Goal: Task Accomplishment & Management: Manage account settings

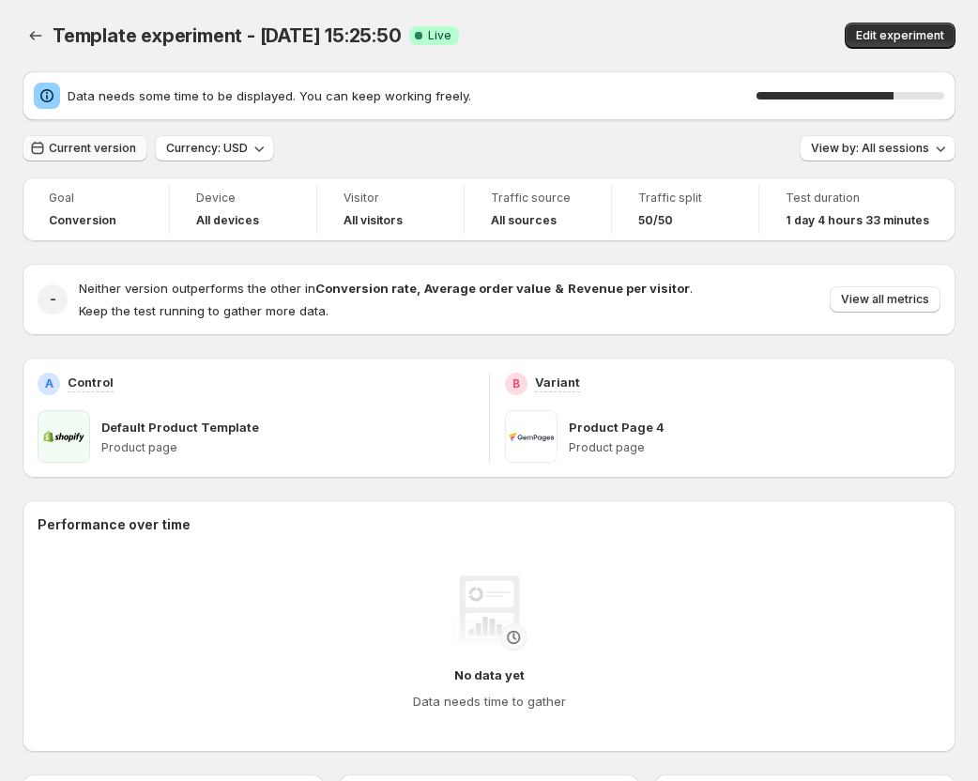
click at [72, 146] on span "Current version" at bounding box center [92, 148] width 87 height 15
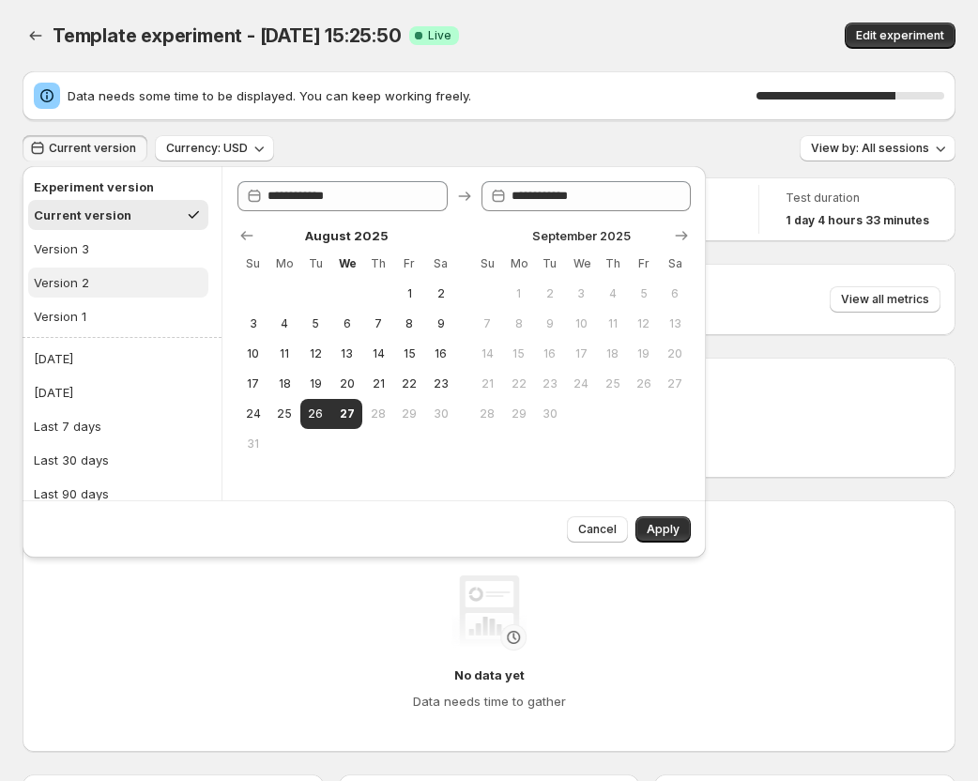
click at [100, 282] on button "Version 2" at bounding box center [118, 283] width 180 height 30
type input "**********"
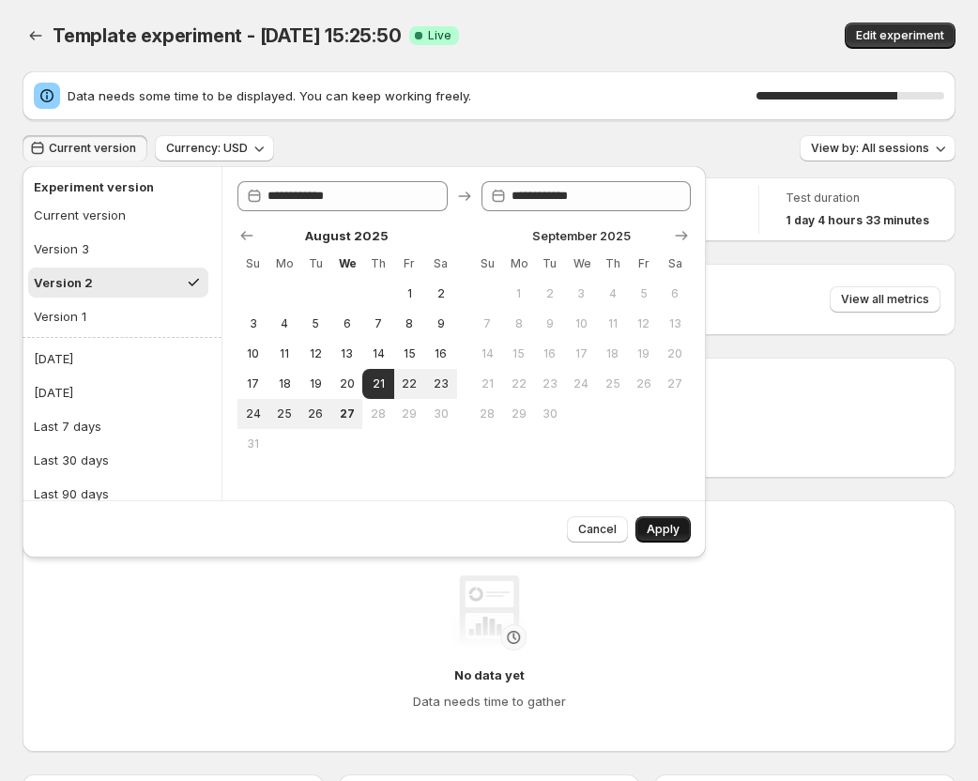
click at [666, 525] on span "Apply" at bounding box center [663, 529] width 33 height 15
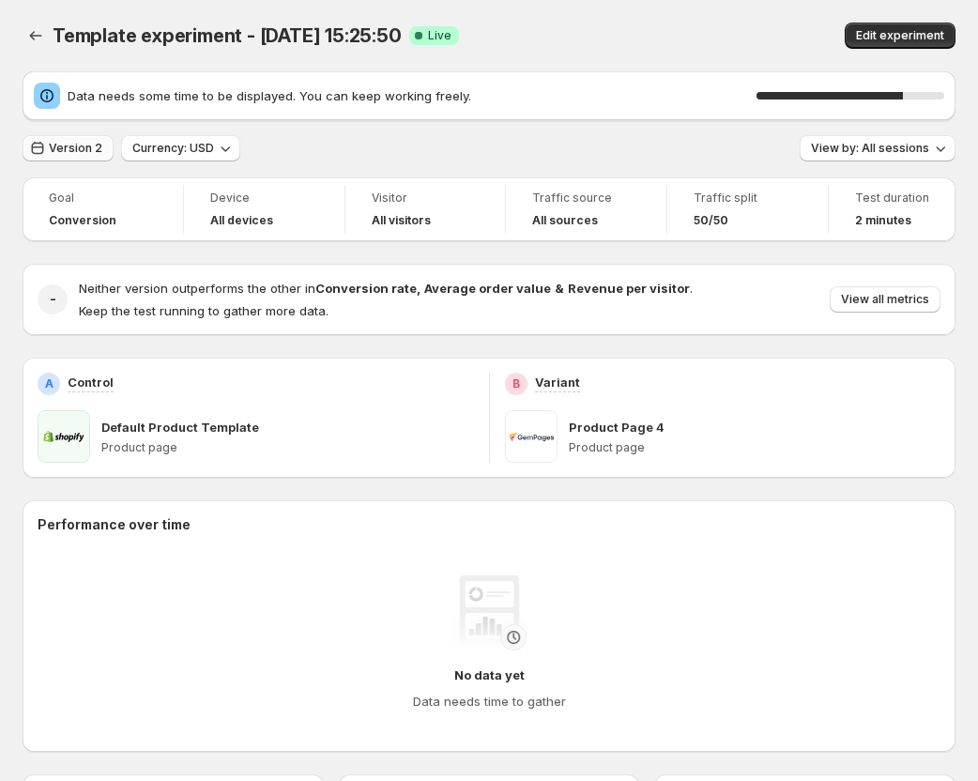
click at [86, 147] on span "Version 2" at bounding box center [76, 148] width 54 height 15
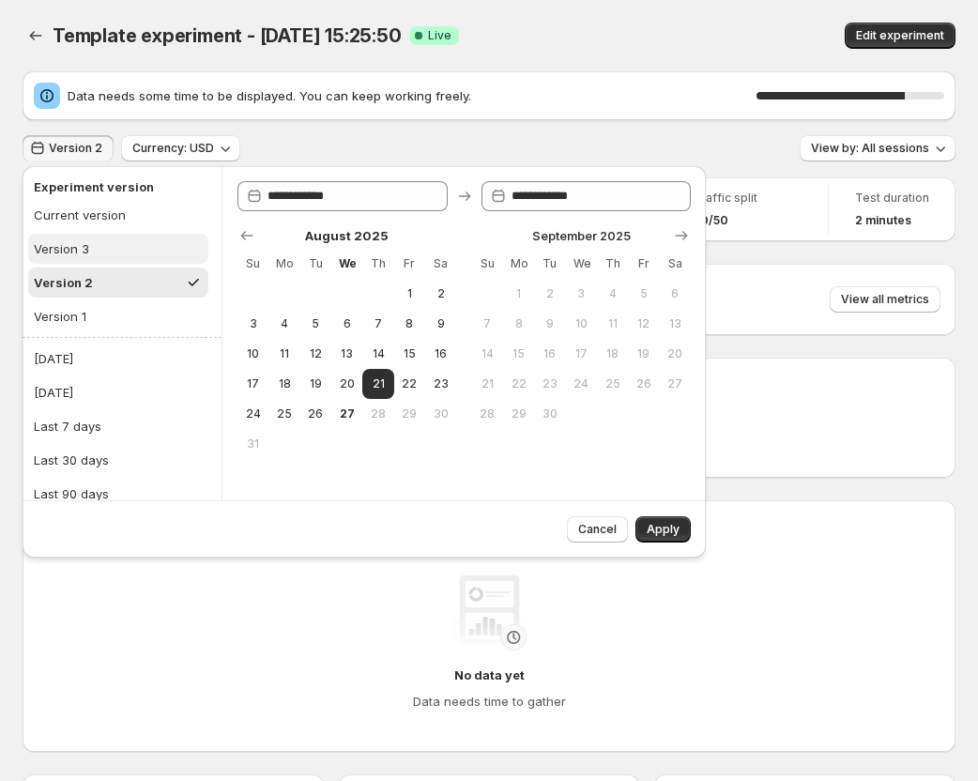
click at [97, 252] on button "Version 3" at bounding box center [118, 249] width 180 height 30
type input "**********"
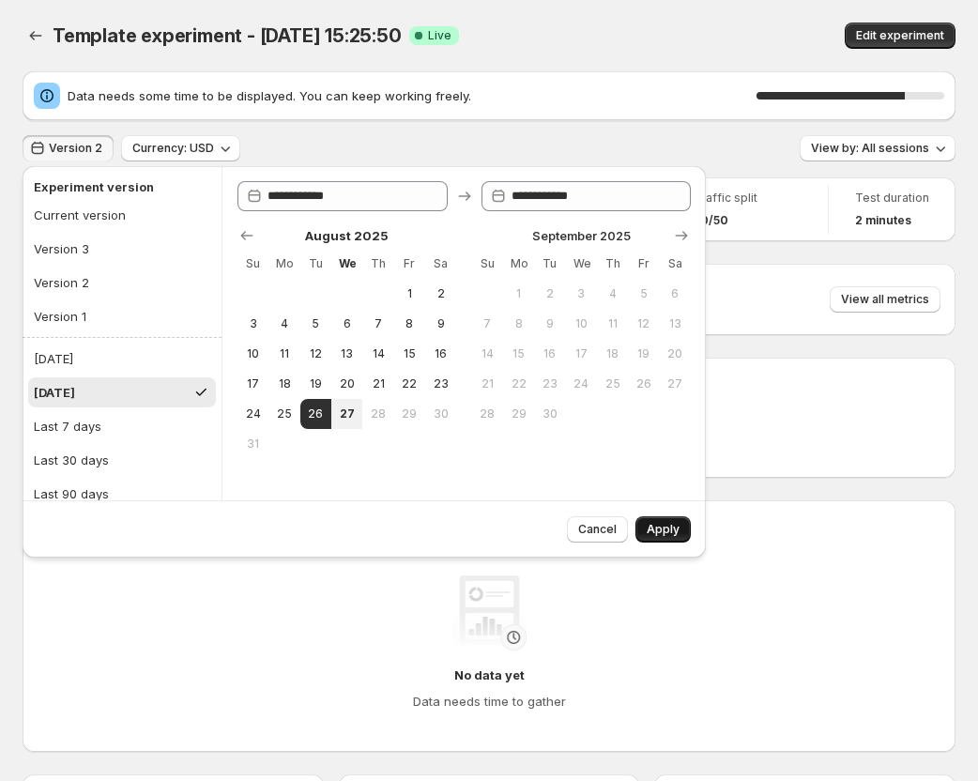
click at [647, 532] on button "Apply" at bounding box center [663, 529] width 55 height 26
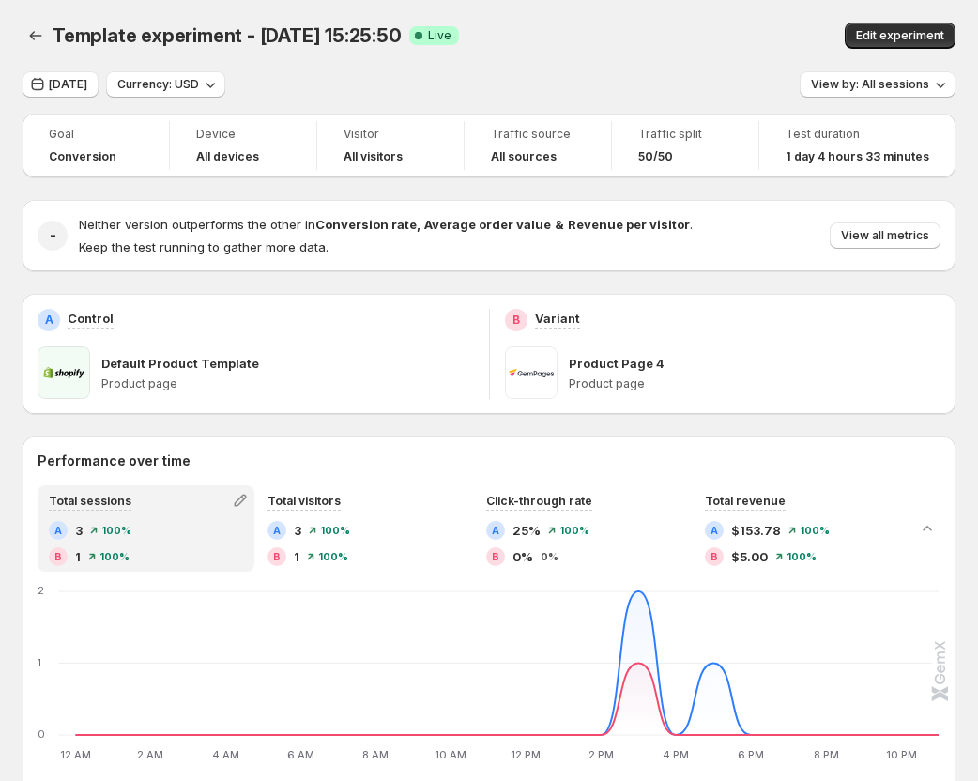
drag, startPoint x: 5, startPoint y: 83, endPoint x: 567, endPoint y: 68, distance: 562.5
click at [567, 68] on div "Template experiment - [DATE] 15:25:50. This page is ready Template experiment -…" at bounding box center [489, 35] width 933 height 71
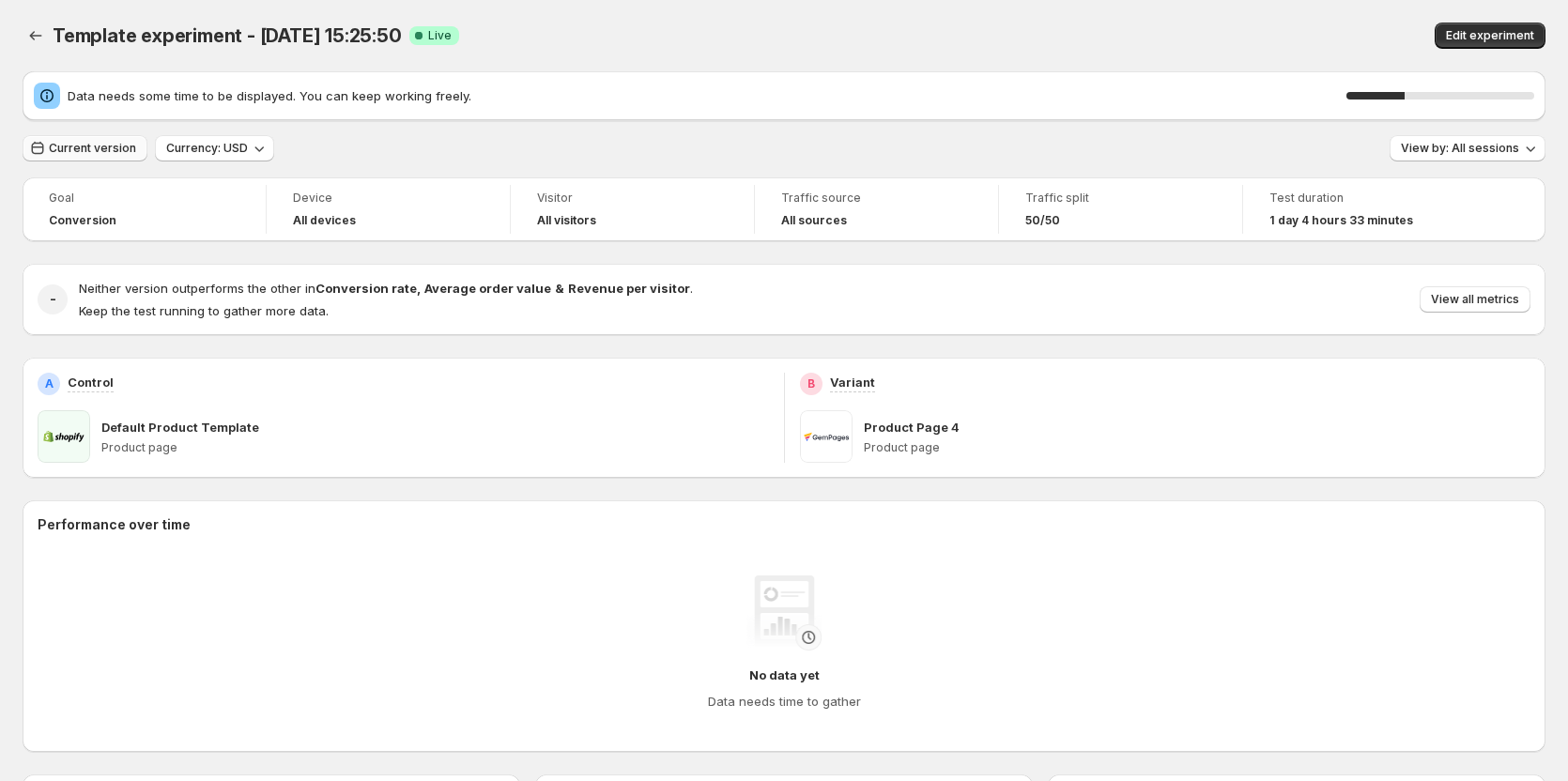
click at [77, 149] on span "Current version" at bounding box center [92, 148] width 87 height 15
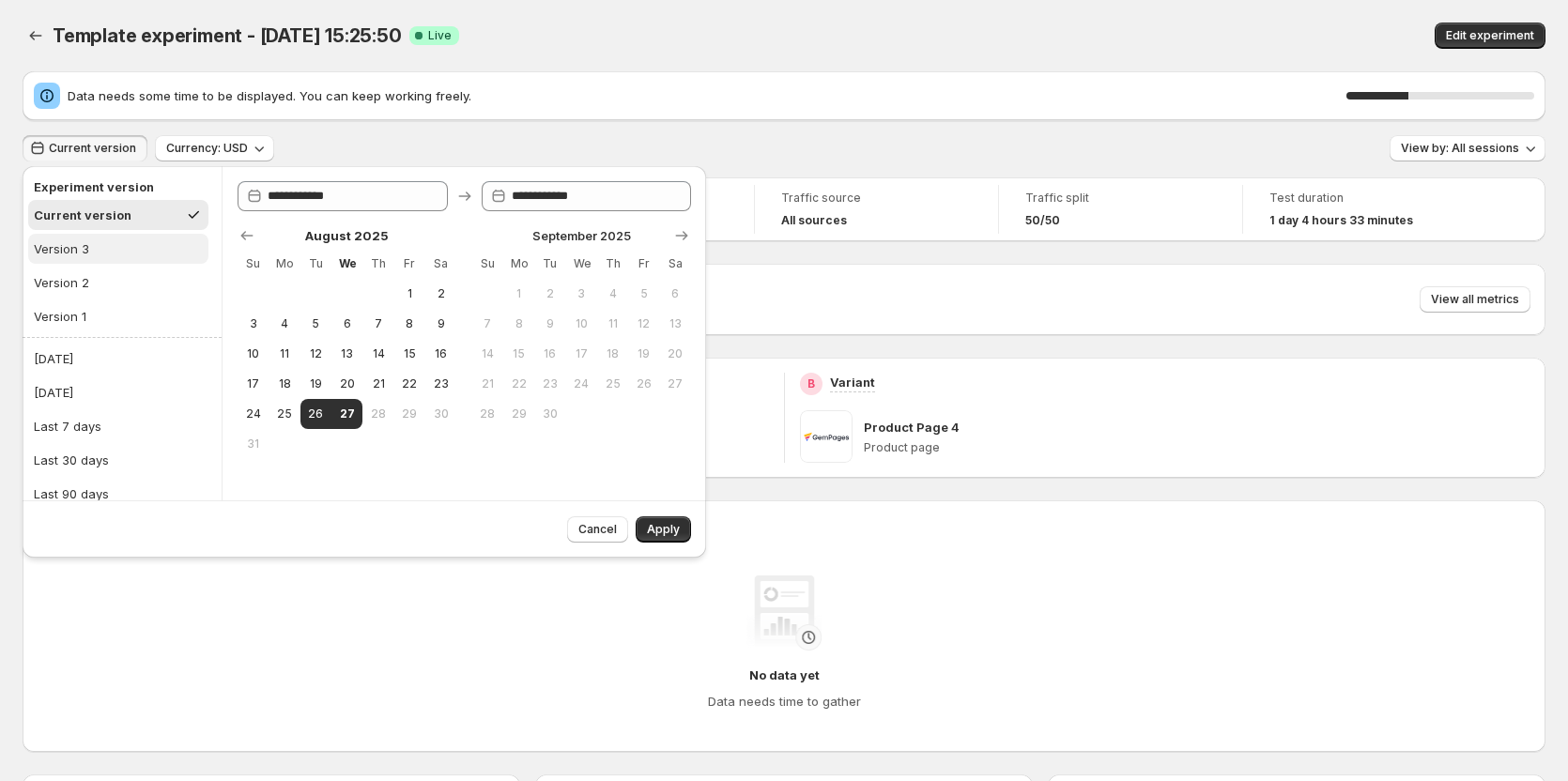
click at [100, 250] on button "Version 3" at bounding box center [118, 249] width 180 height 30
type input "**********"
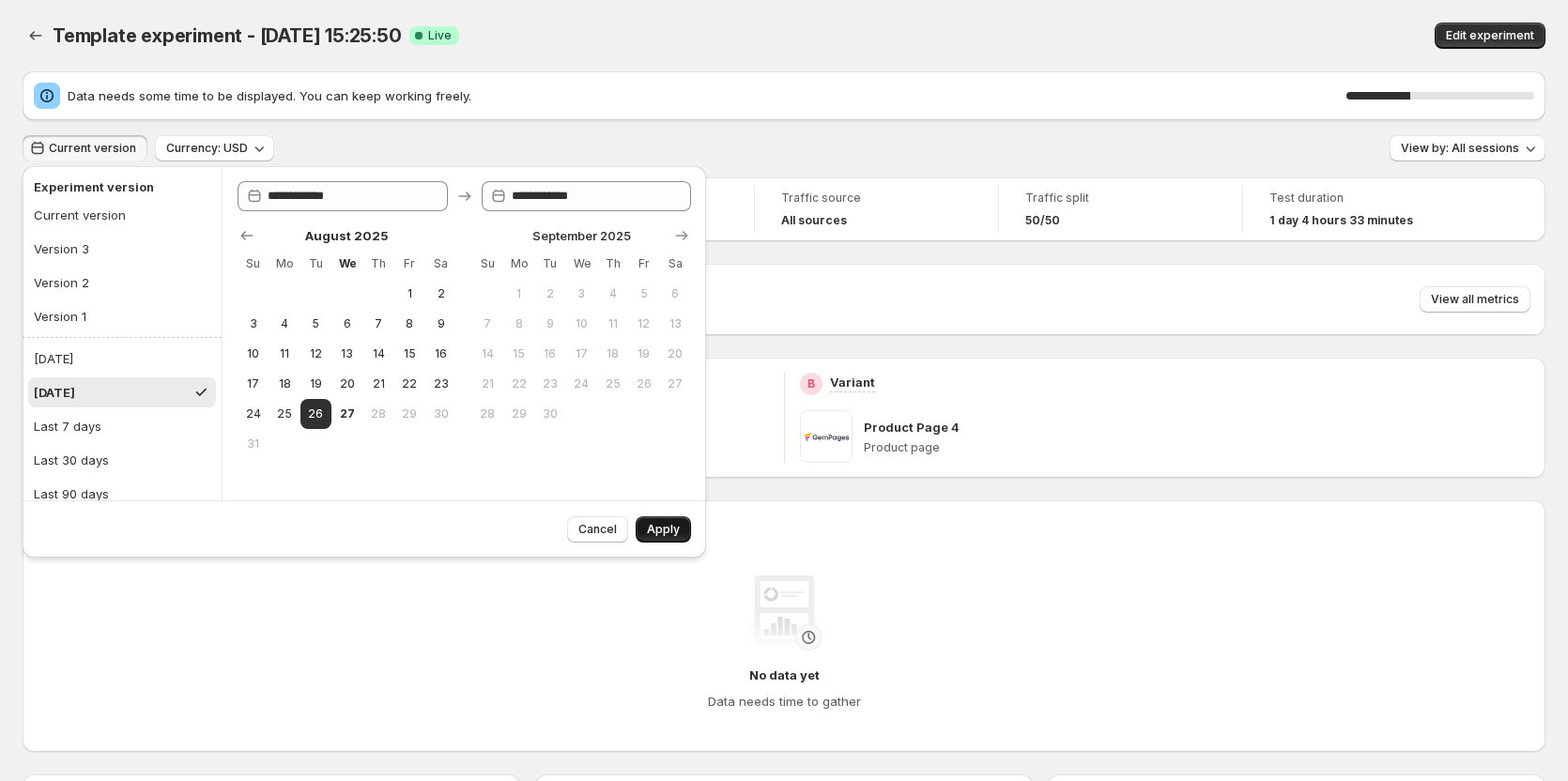
click at [658, 526] on span "Apply" at bounding box center [663, 529] width 33 height 15
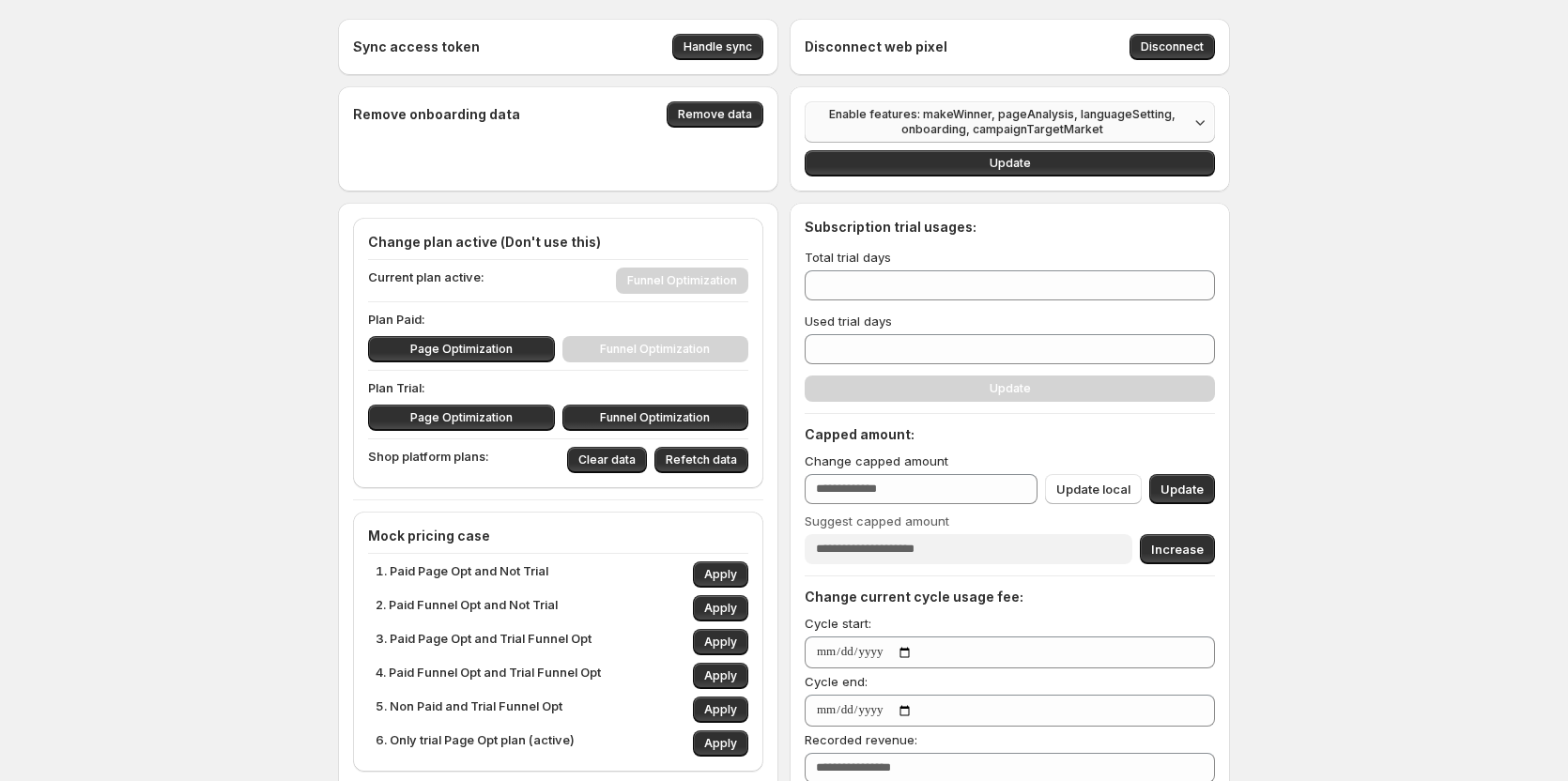
click at [1034, 118] on span "Enable features: makeWinner, pageAnalysis, languageSetting, onboarding, campaig…" at bounding box center [1002, 122] width 373 height 30
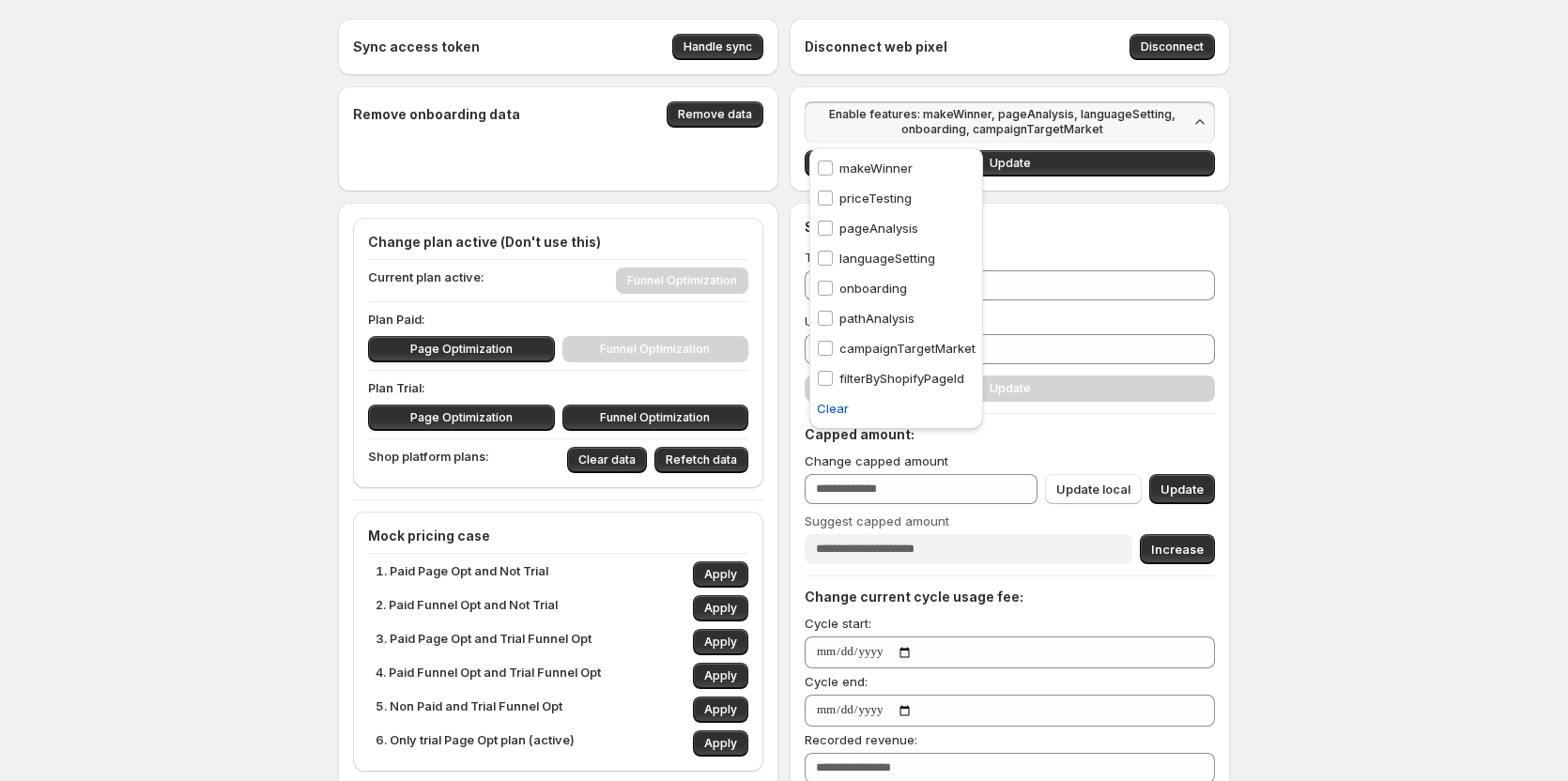
click at [852, 328] on div "pathAnalysis pathAnalysis" at bounding box center [865, 318] width 113 height 30
click at [1007, 161] on span "Update" at bounding box center [1009, 163] width 41 height 15
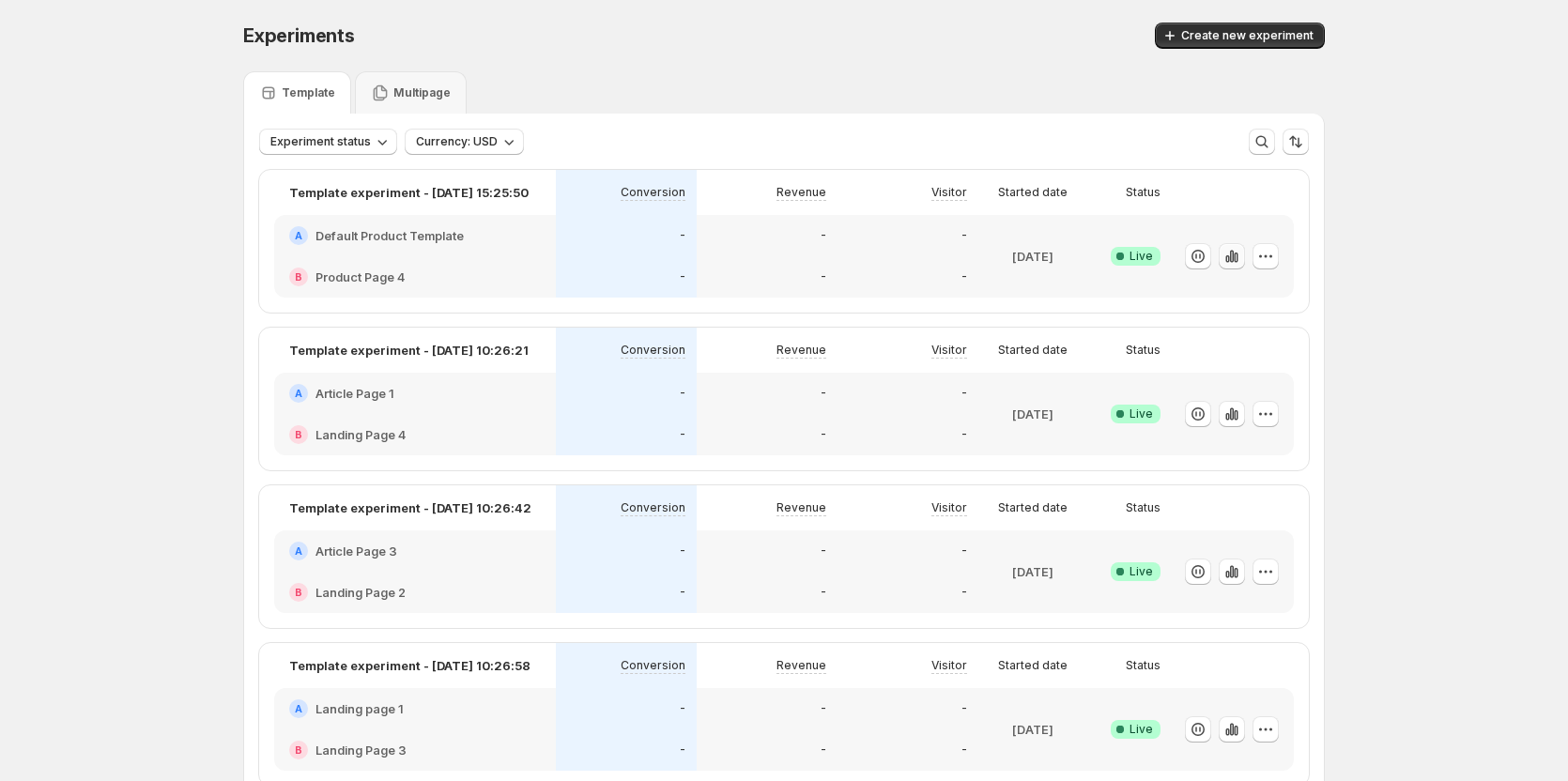
click at [1229, 259] on icon "button" at bounding box center [1231, 256] width 19 height 19
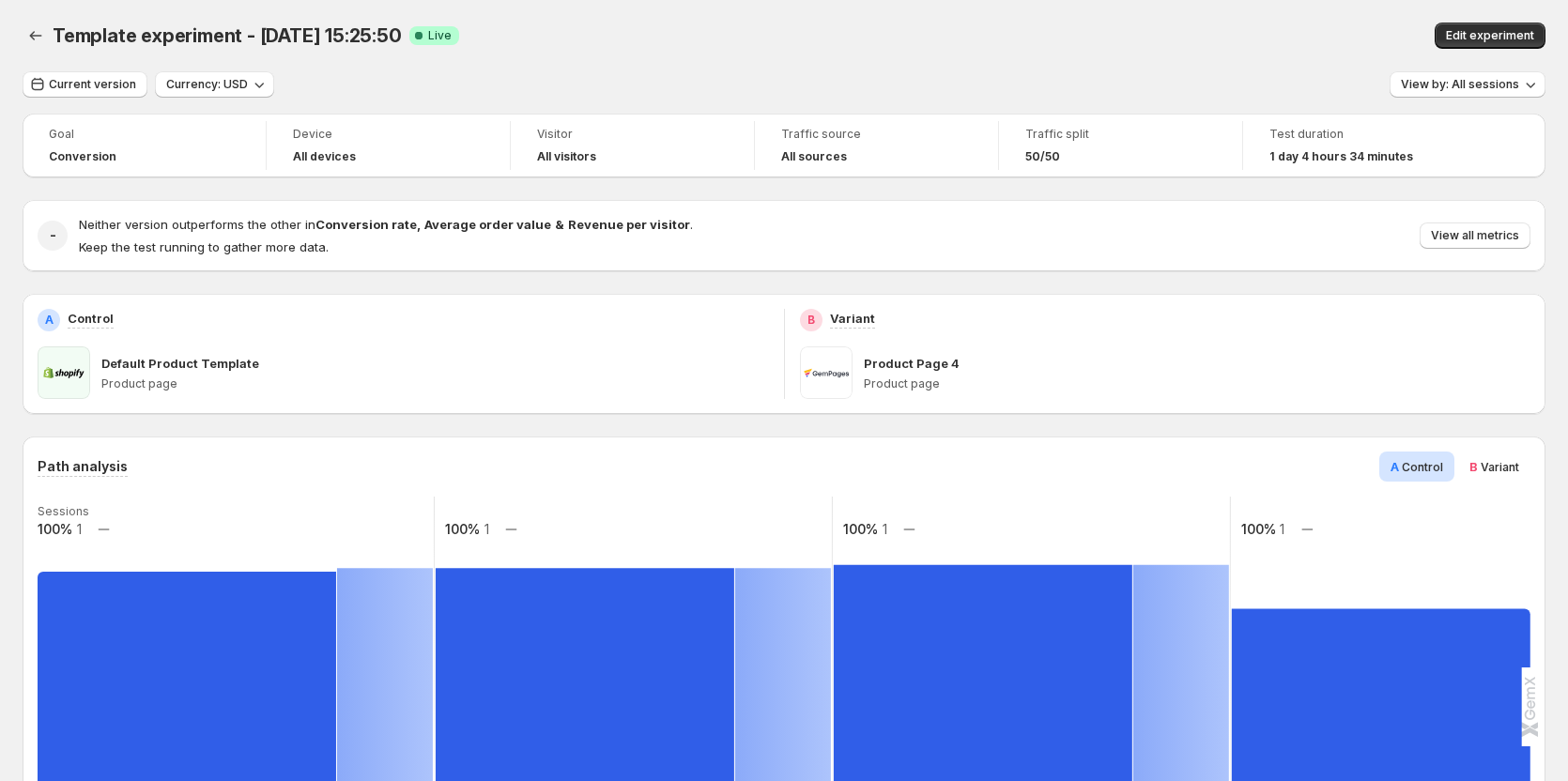
scroll to position [188, 0]
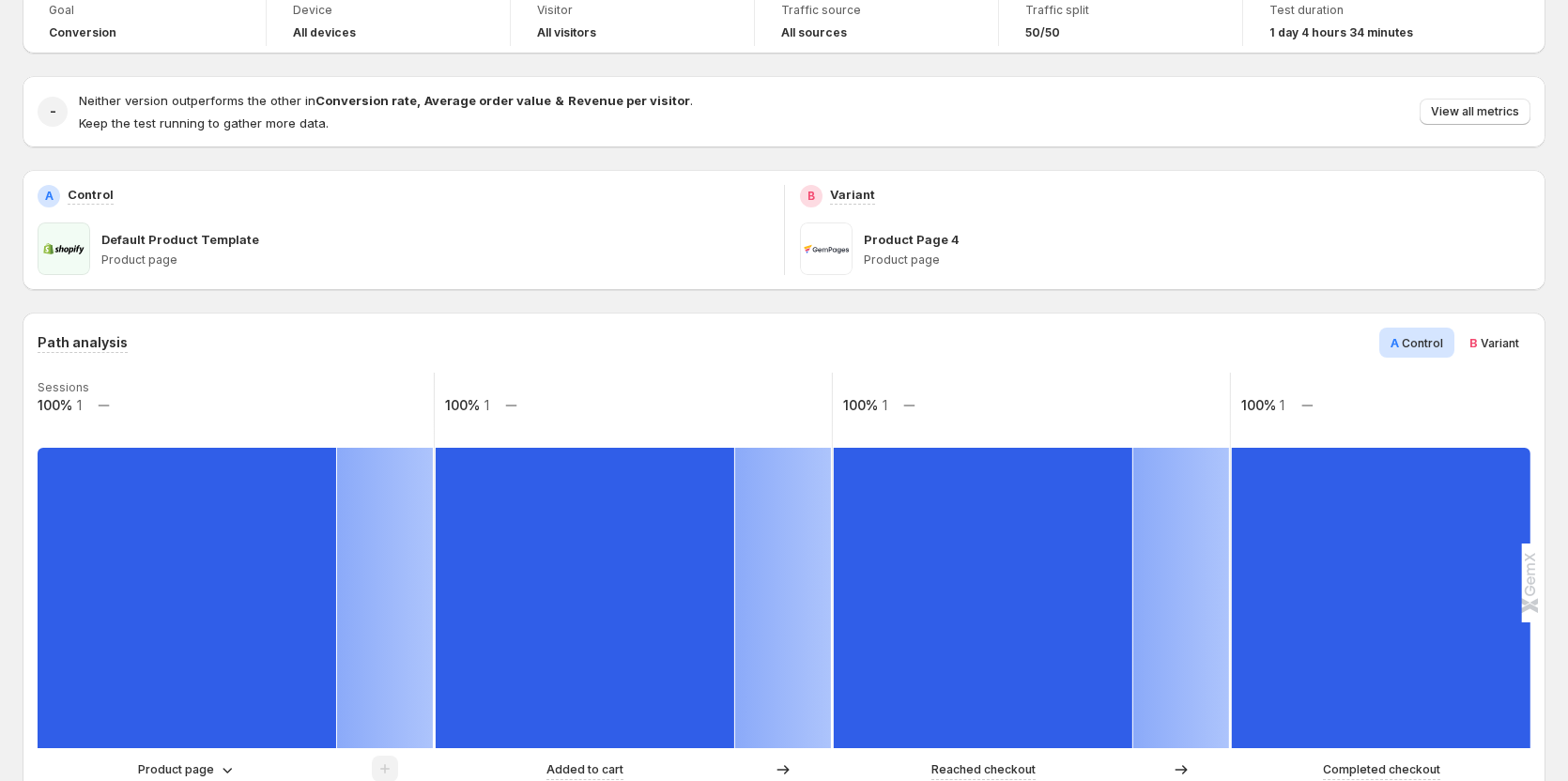
click at [1510, 340] on span "Variant" at bounding box center [1499, 343] width 38 height 14
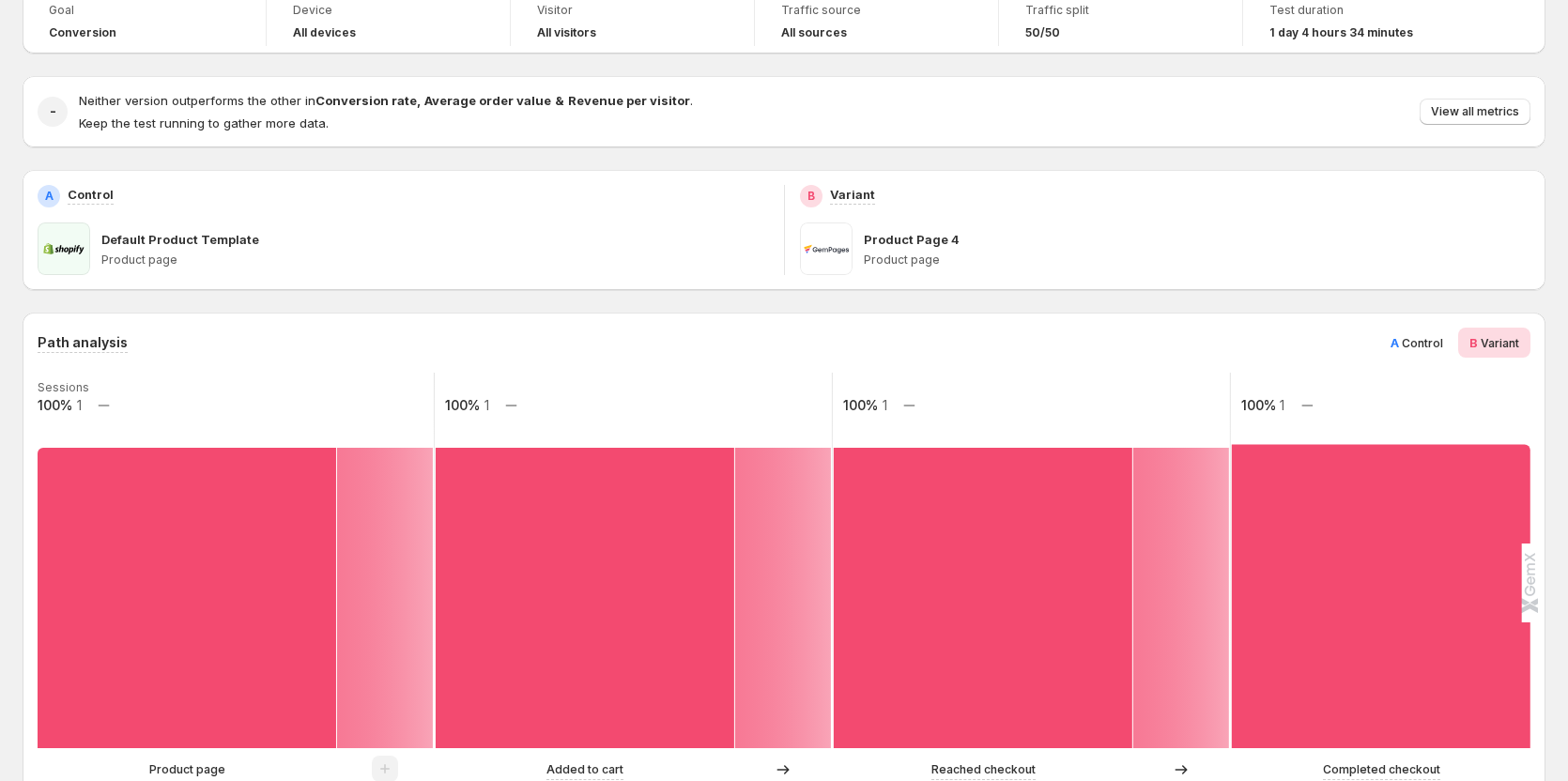
click at [1427, 347] on span "Control" at bounding box center [1422, 343] width 41 height 14
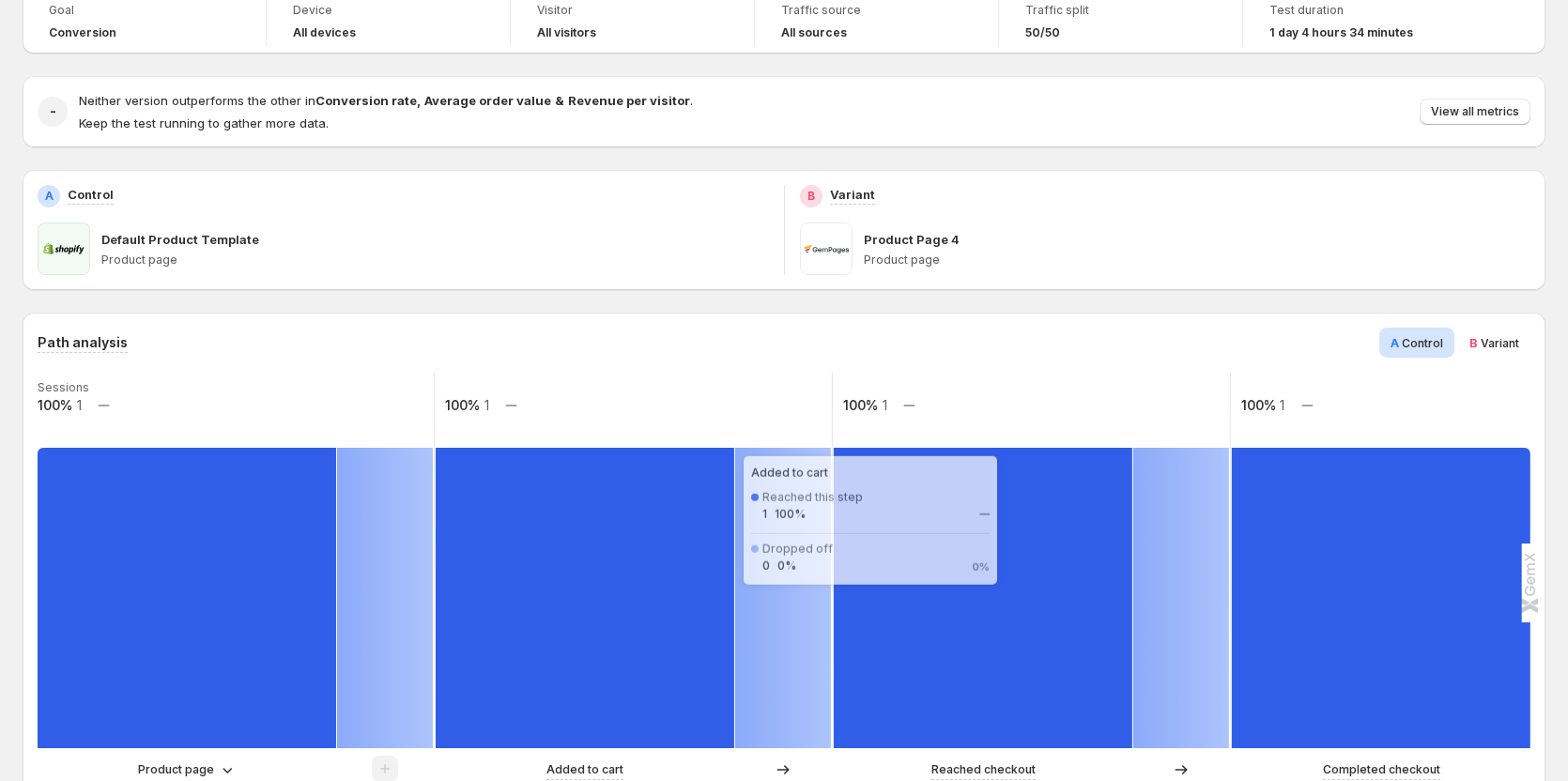
scroll to position [0, 0]
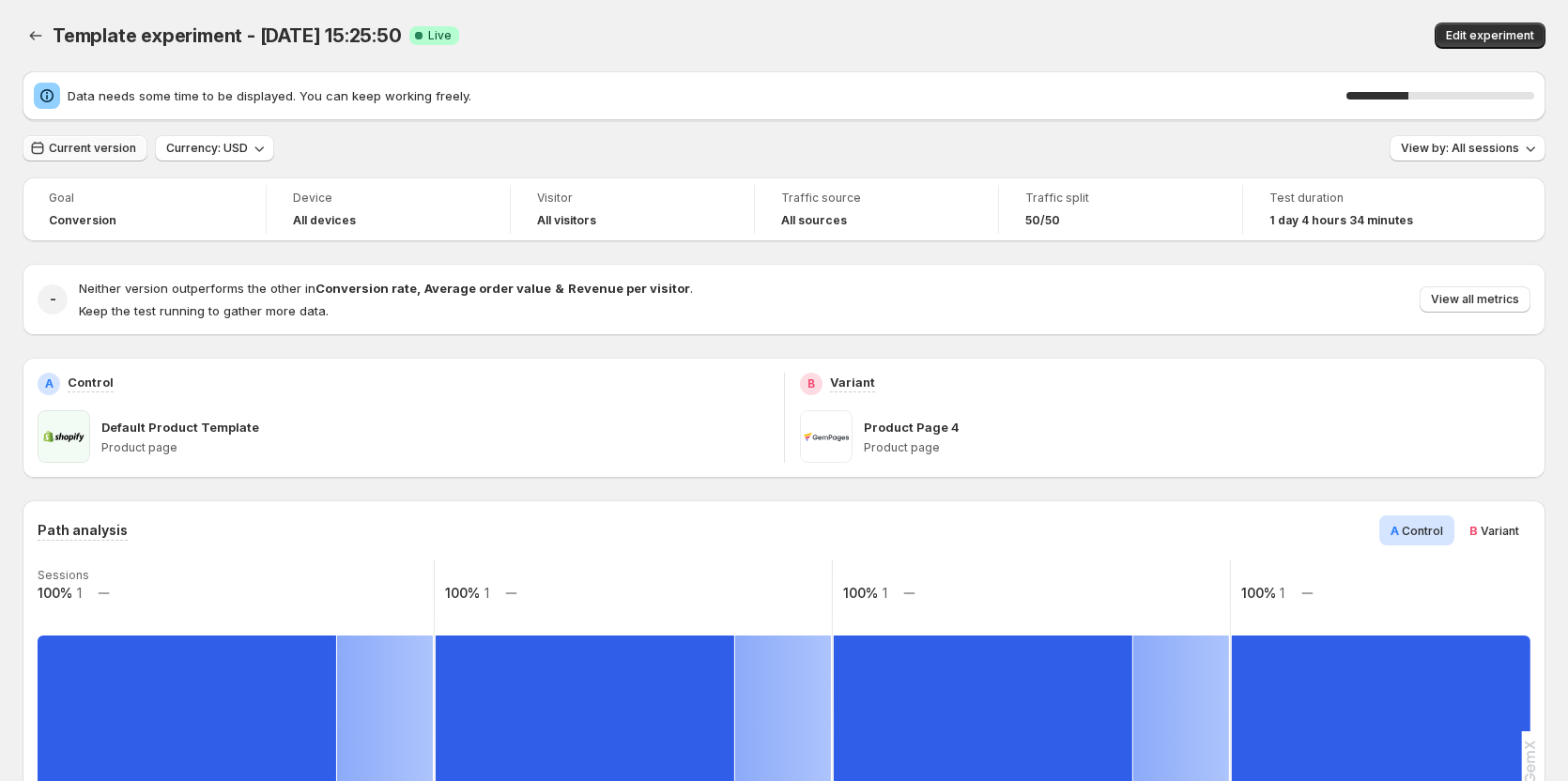
click at [87, 148] on span "Current version" at bounding box center [92, 148] width 87 height 15
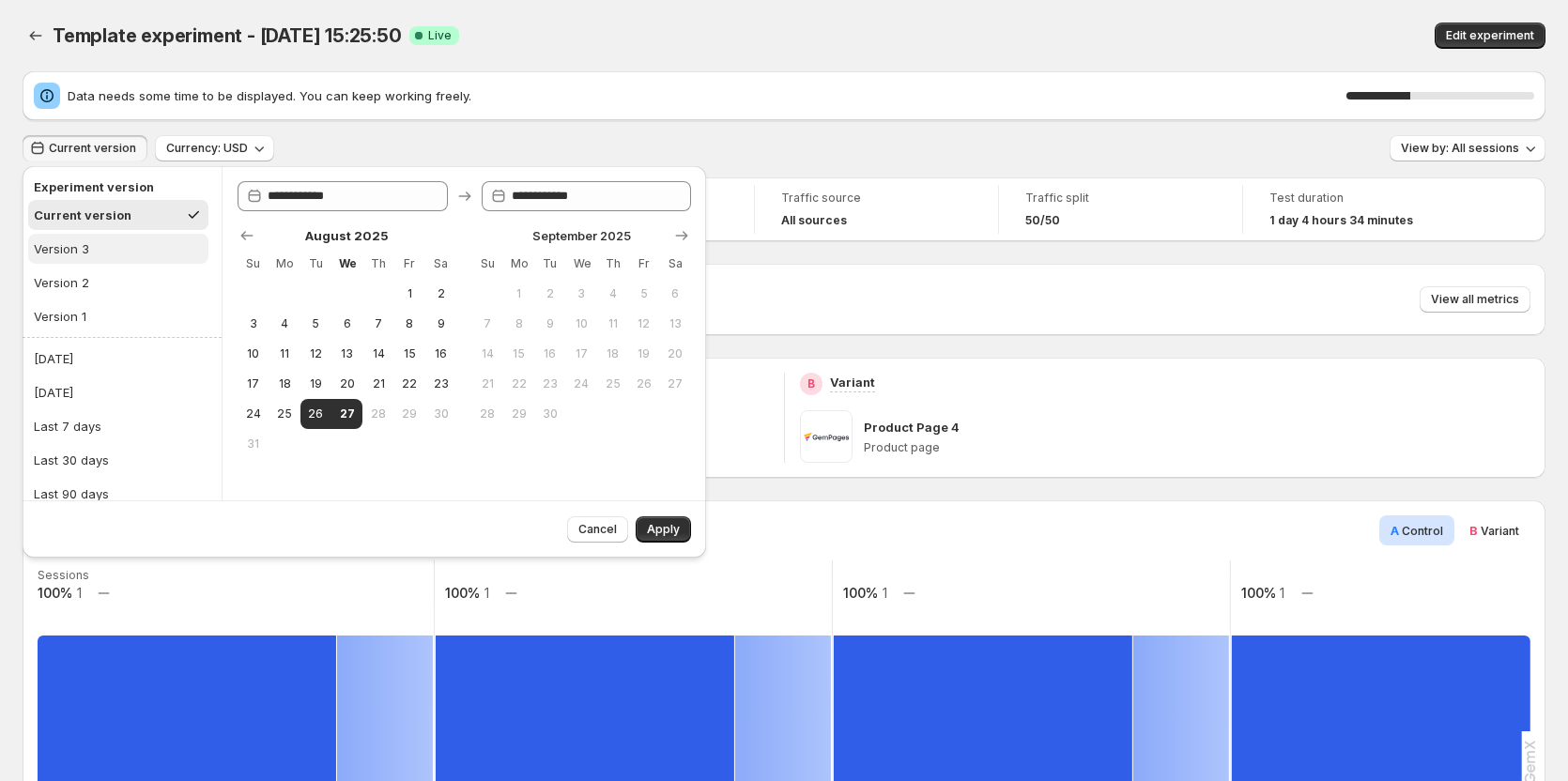
click at [84, 257] on div "Version 3" at bounding box center [61, 248] width 55 height 19
type input "**********"
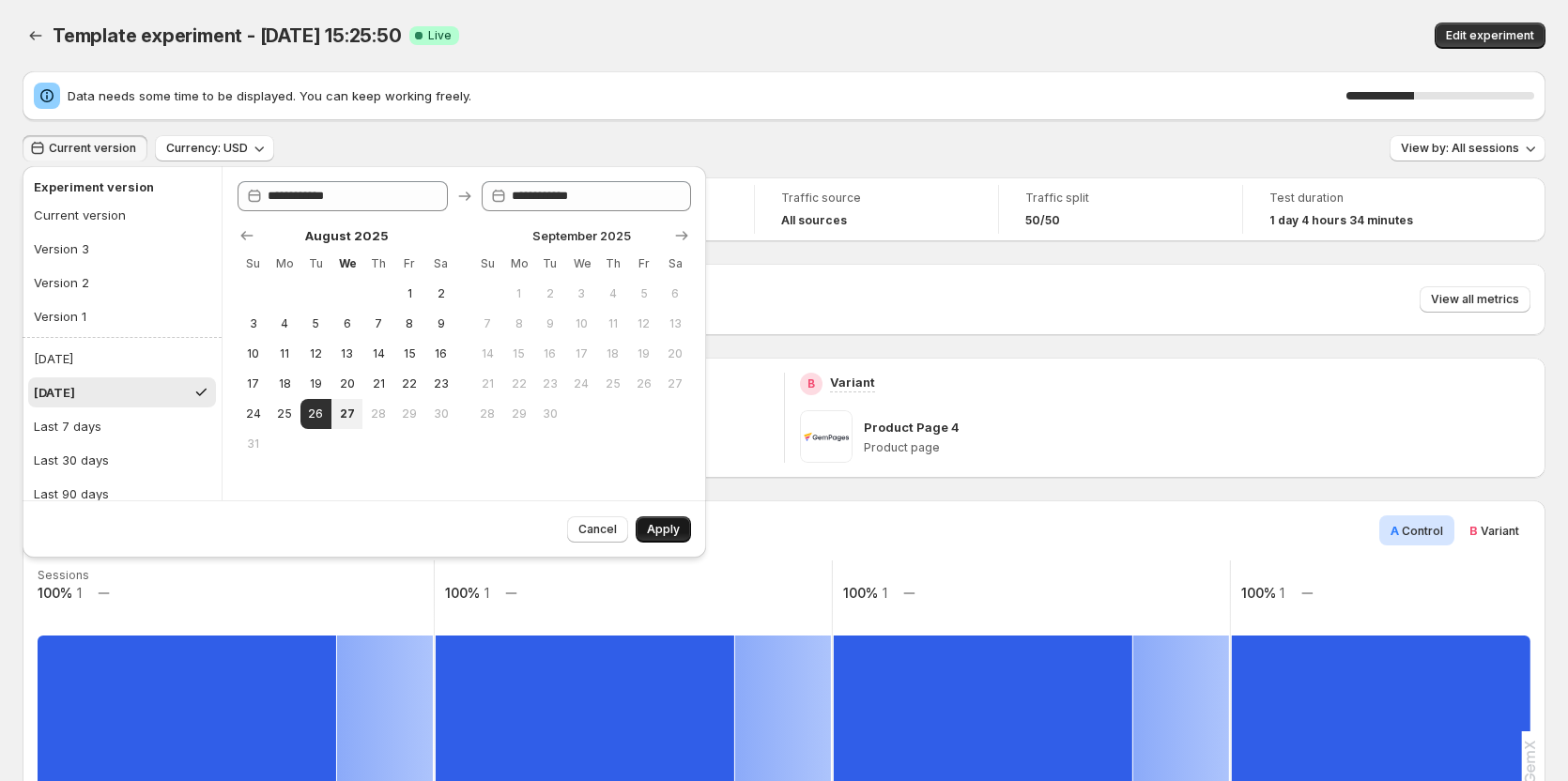
click at [672, 523] on span "Apply" at bounding box center [663, 529] width 33 height 15
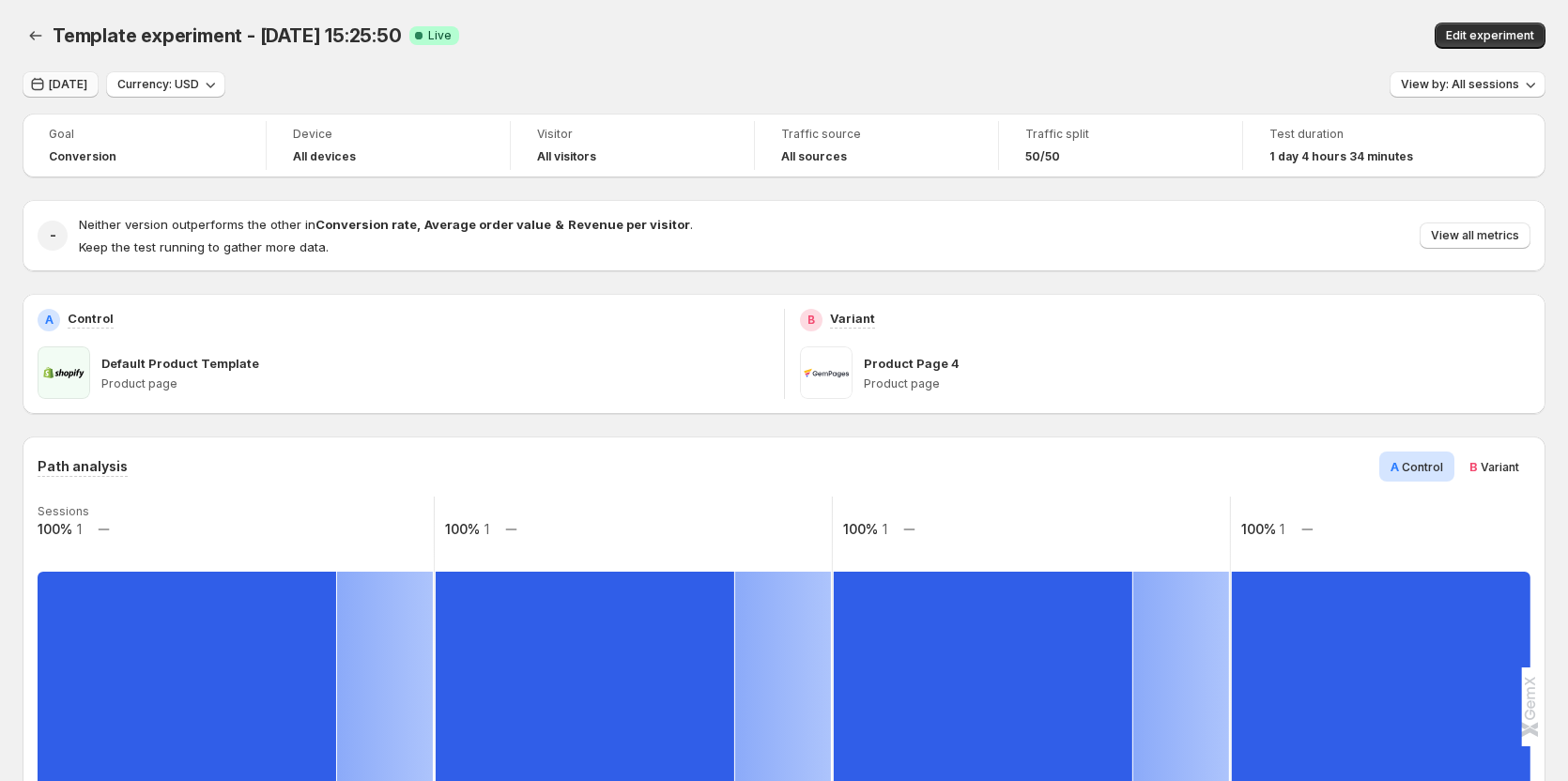
click at [79, 86] on span "[DATE]" at bounding box center [68, 84] width 38 height 15
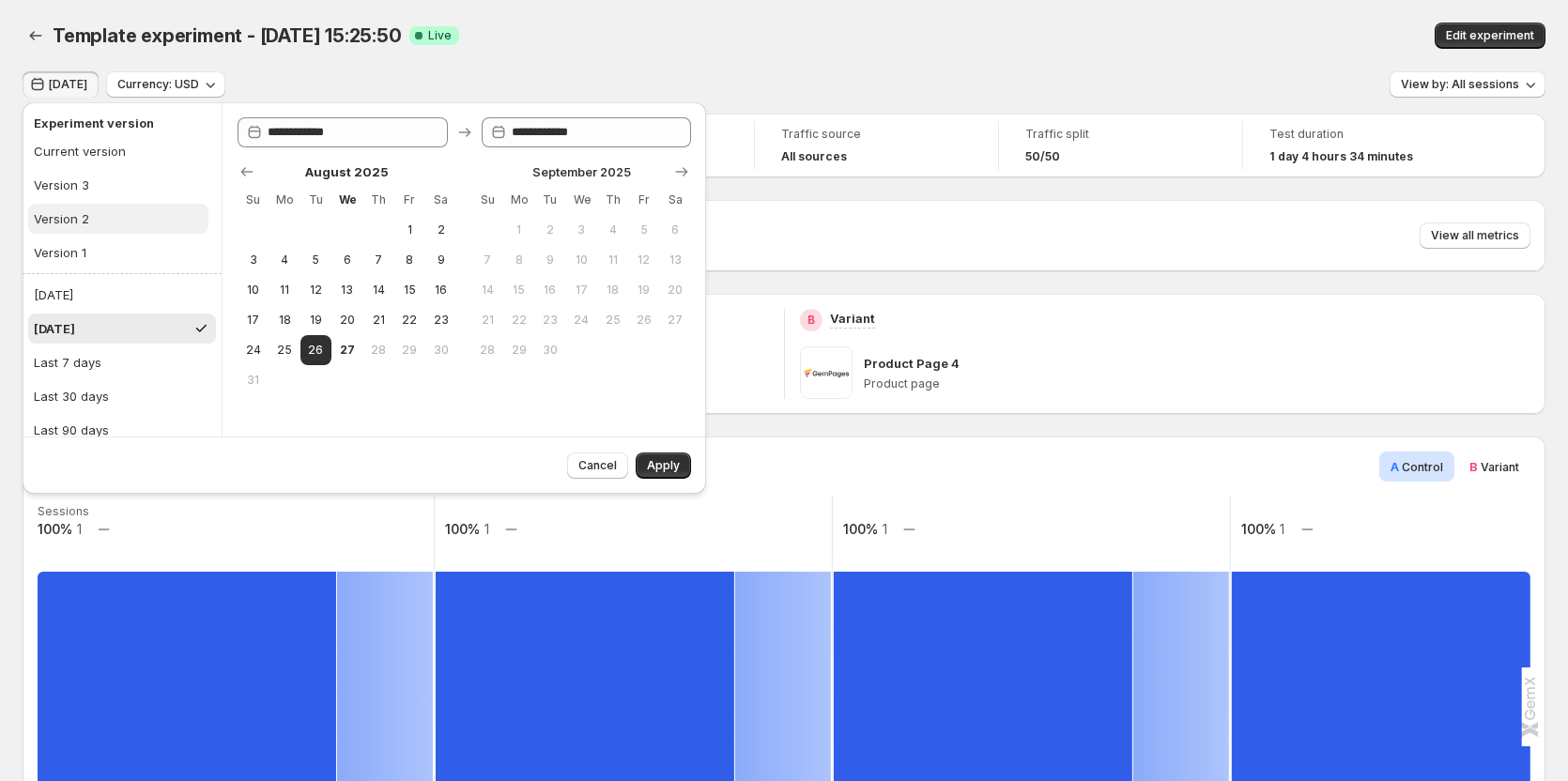
click at [78, 213] on div "Version 2" at bounding box center [61, 218] width 55 height 19
type input "**********"
click at [384, 312] on button "21" at bounding box center [377, 320] width 31 height 30
click at [652, 472] on span "Apply" at bounding box center [663, 465] width 33 height 15
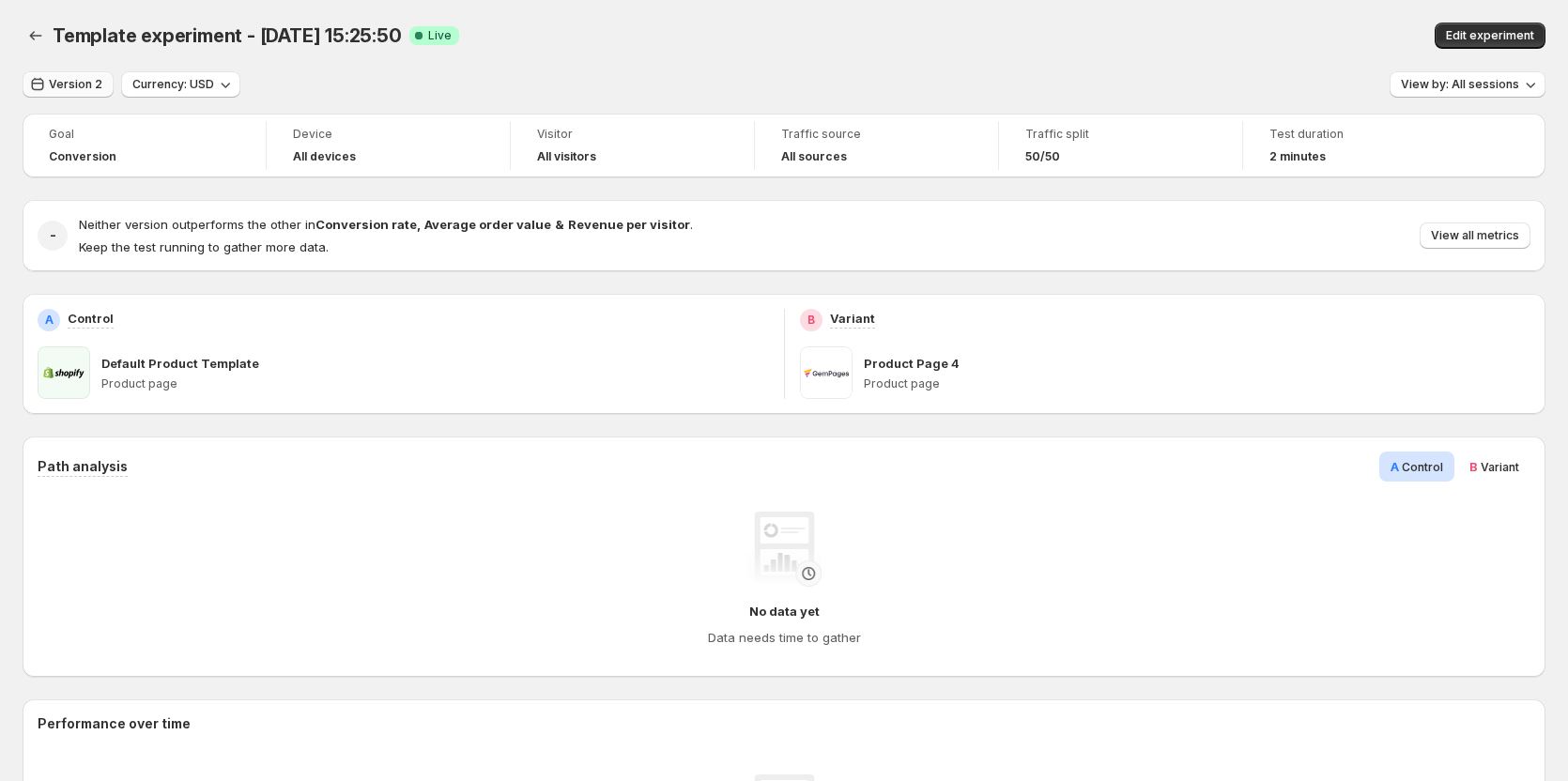
click at [61, 84] on span "Version 2" at bounding box center [76, 84] width 54 height 15
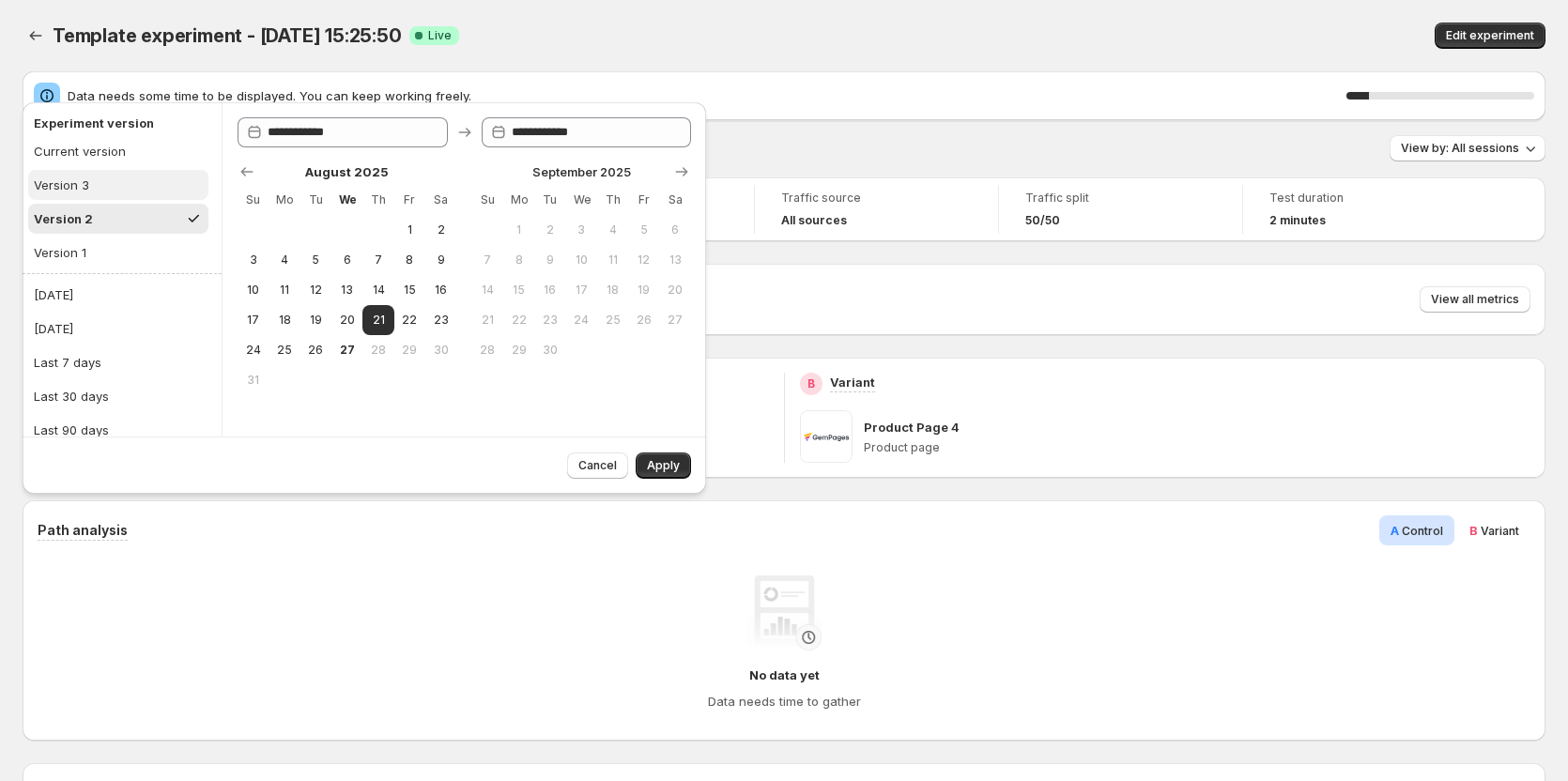
click at [90, 185] on button "Version 3" at bounding box center [118, 185] width 180 height 30
type input "**********"
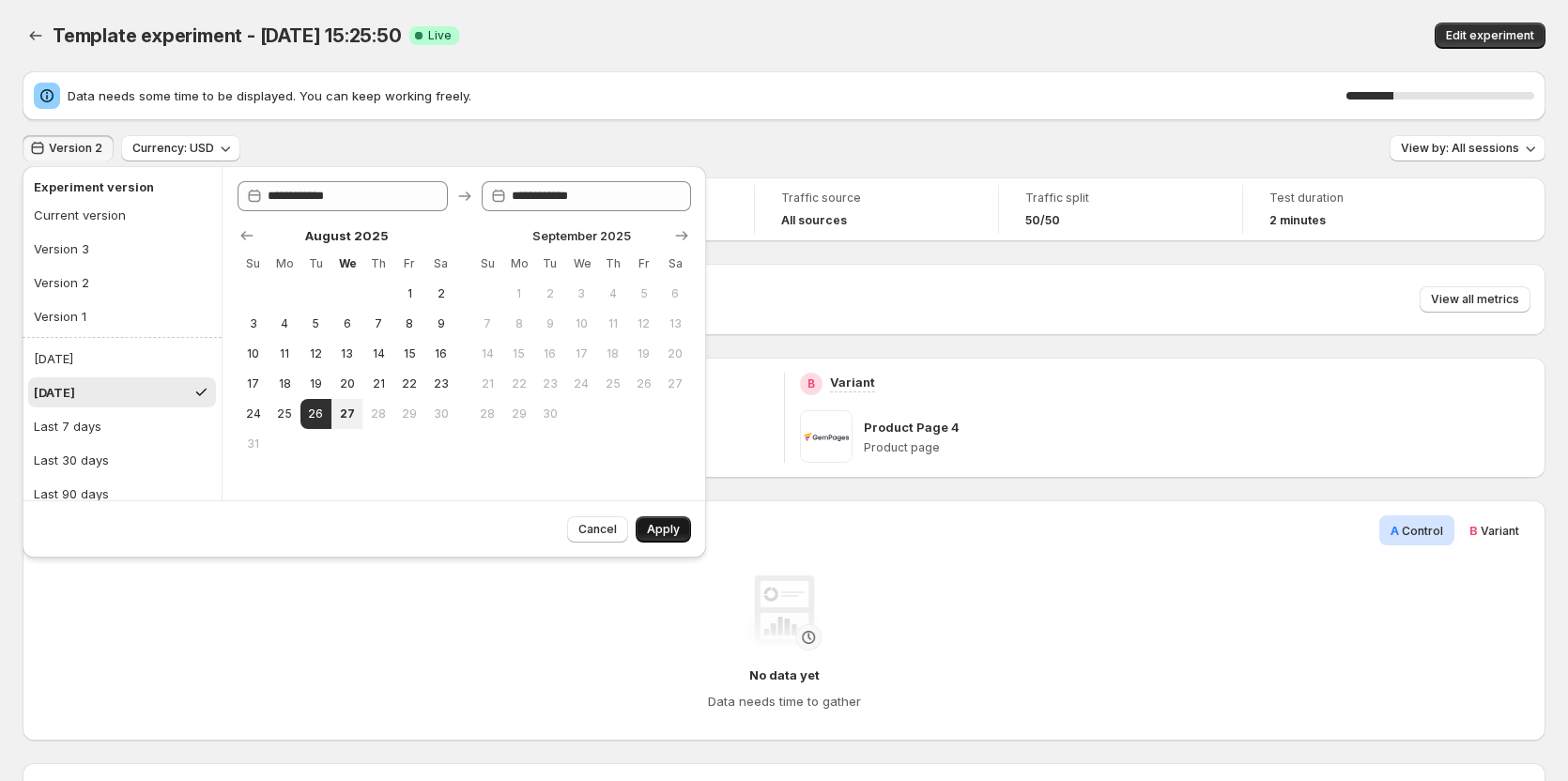
click at [678, 534] on span "Apply" at bounding box center [663, 529] width 33 height 15
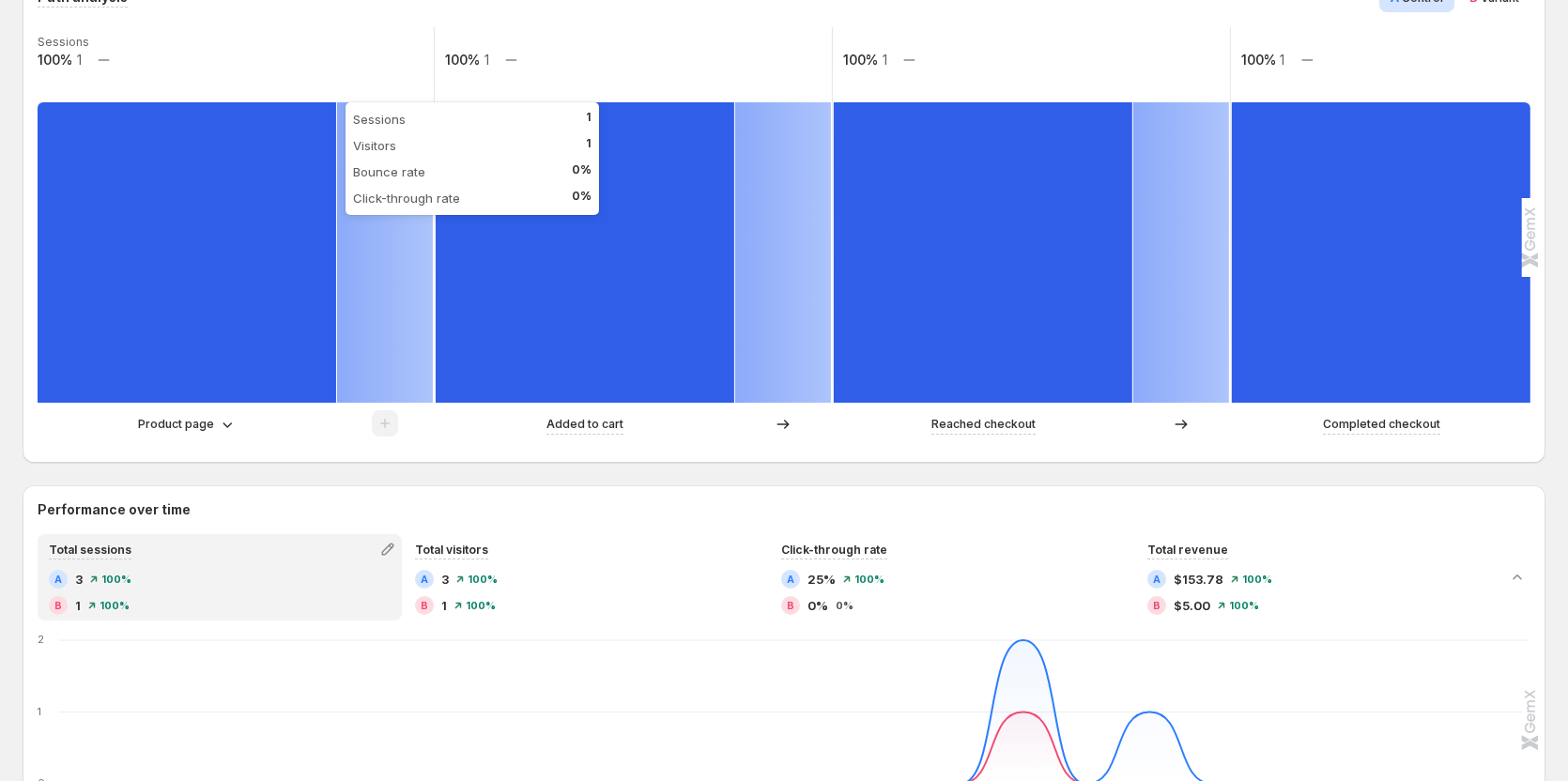
scroll to position [376, 0]
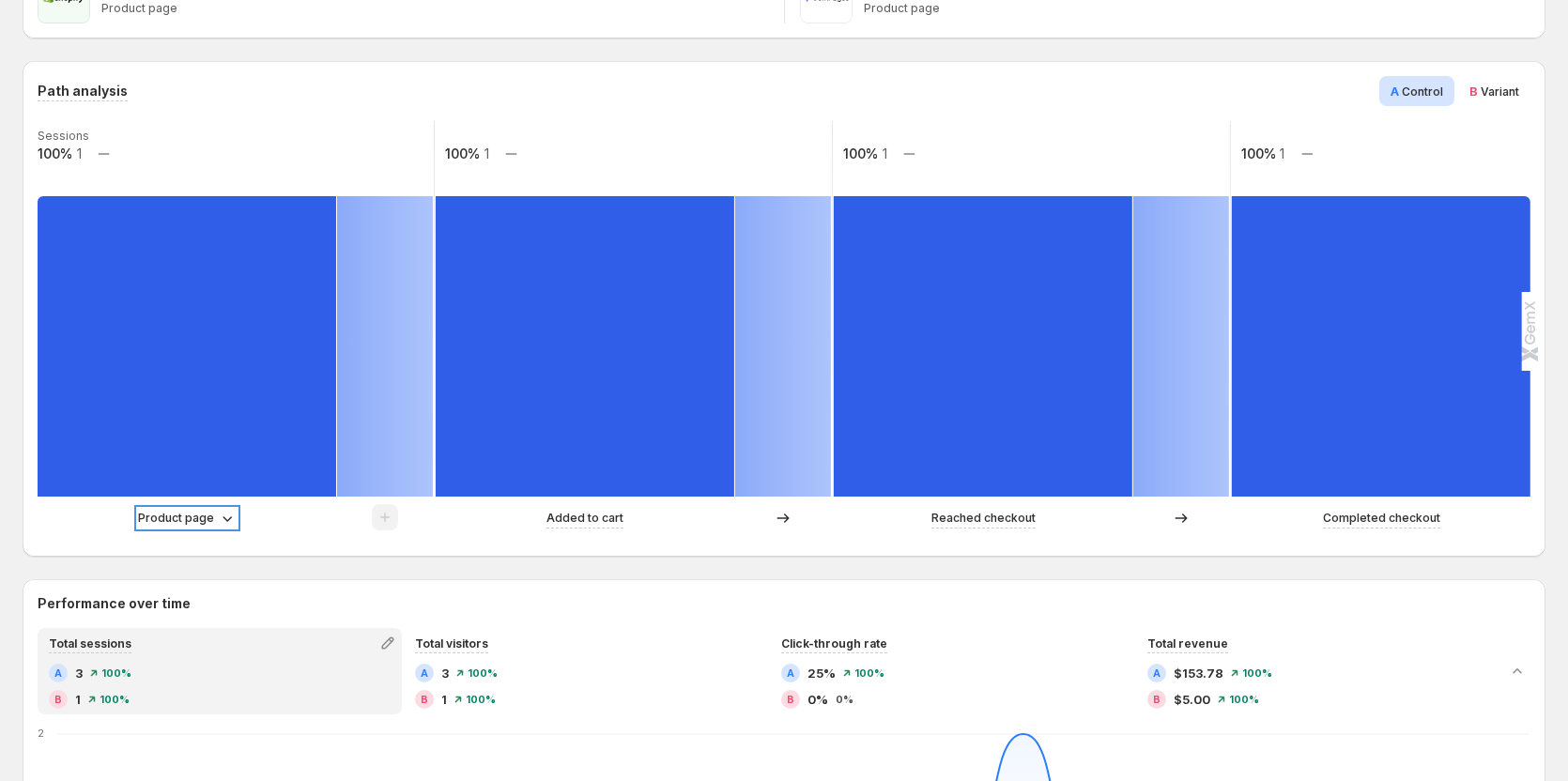
click at [194, 521] on p "Product page" at bounding box center [176, 518] width 76 height 19
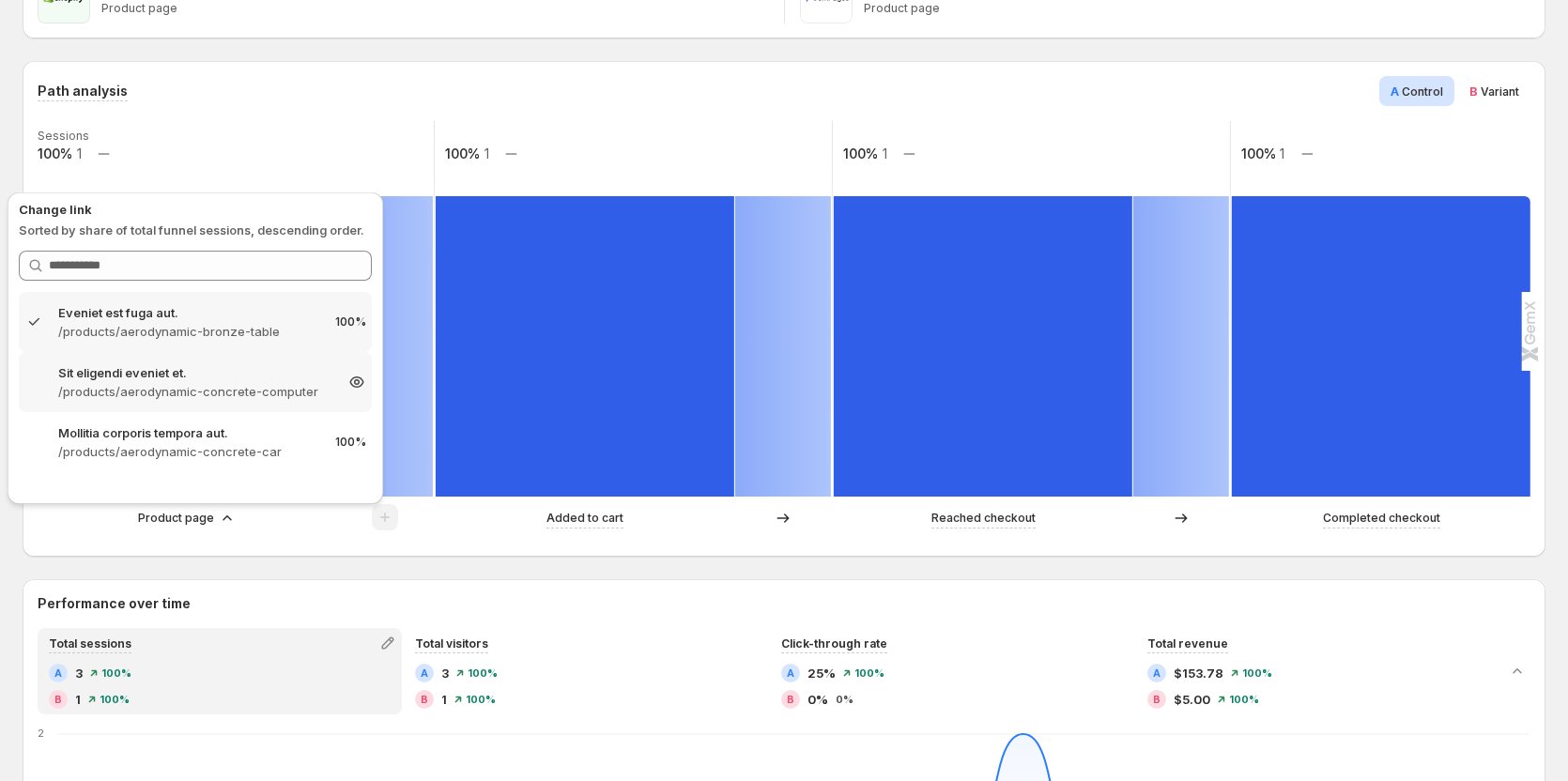
click at [174, 368] on p "Sit eligendi eveniet et." at bounding box center [195, 372] width 274 height 19
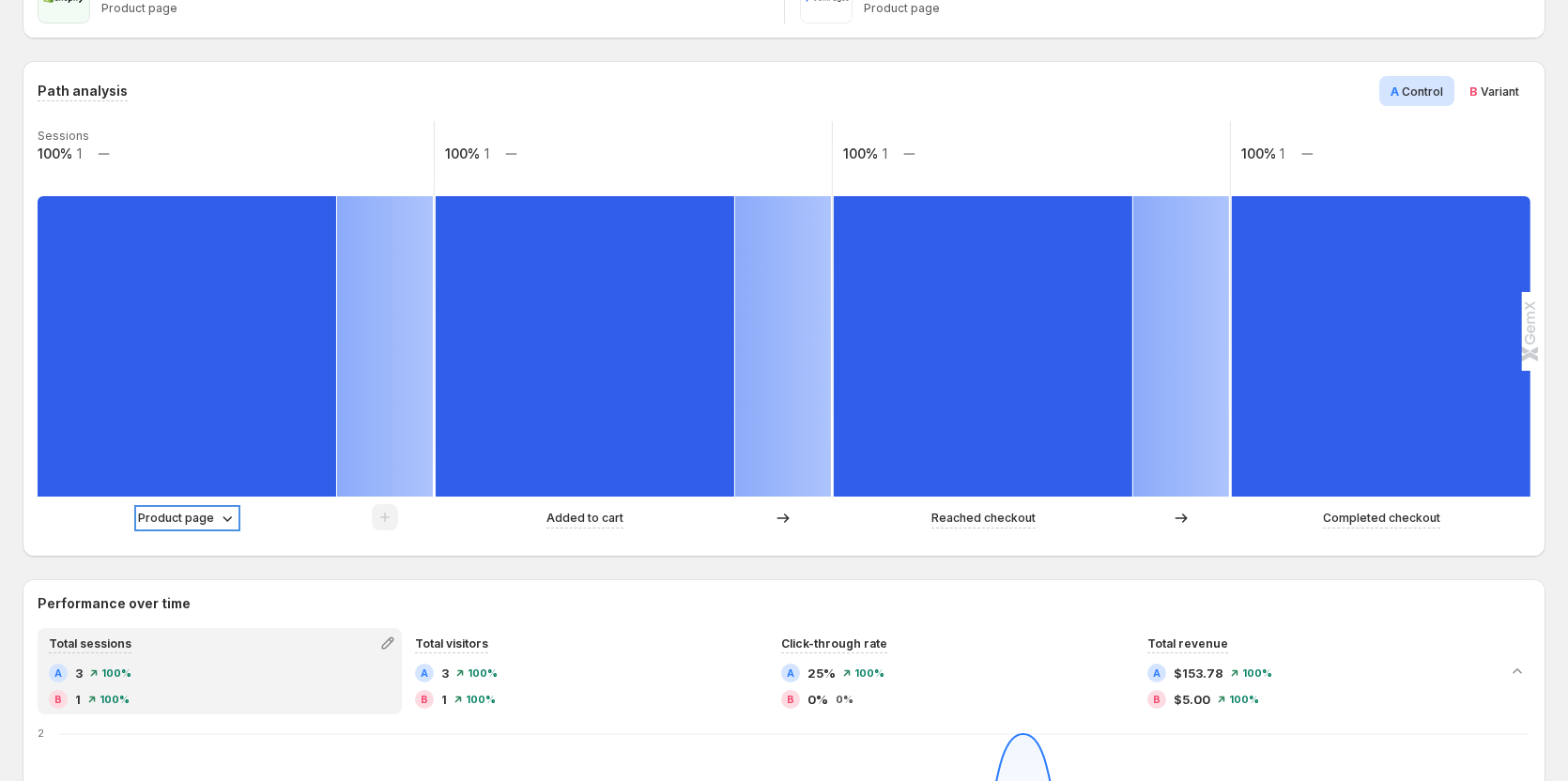
click at [190, 519] on p "Product page" at bounding box center [176, 518] width 76 height 19
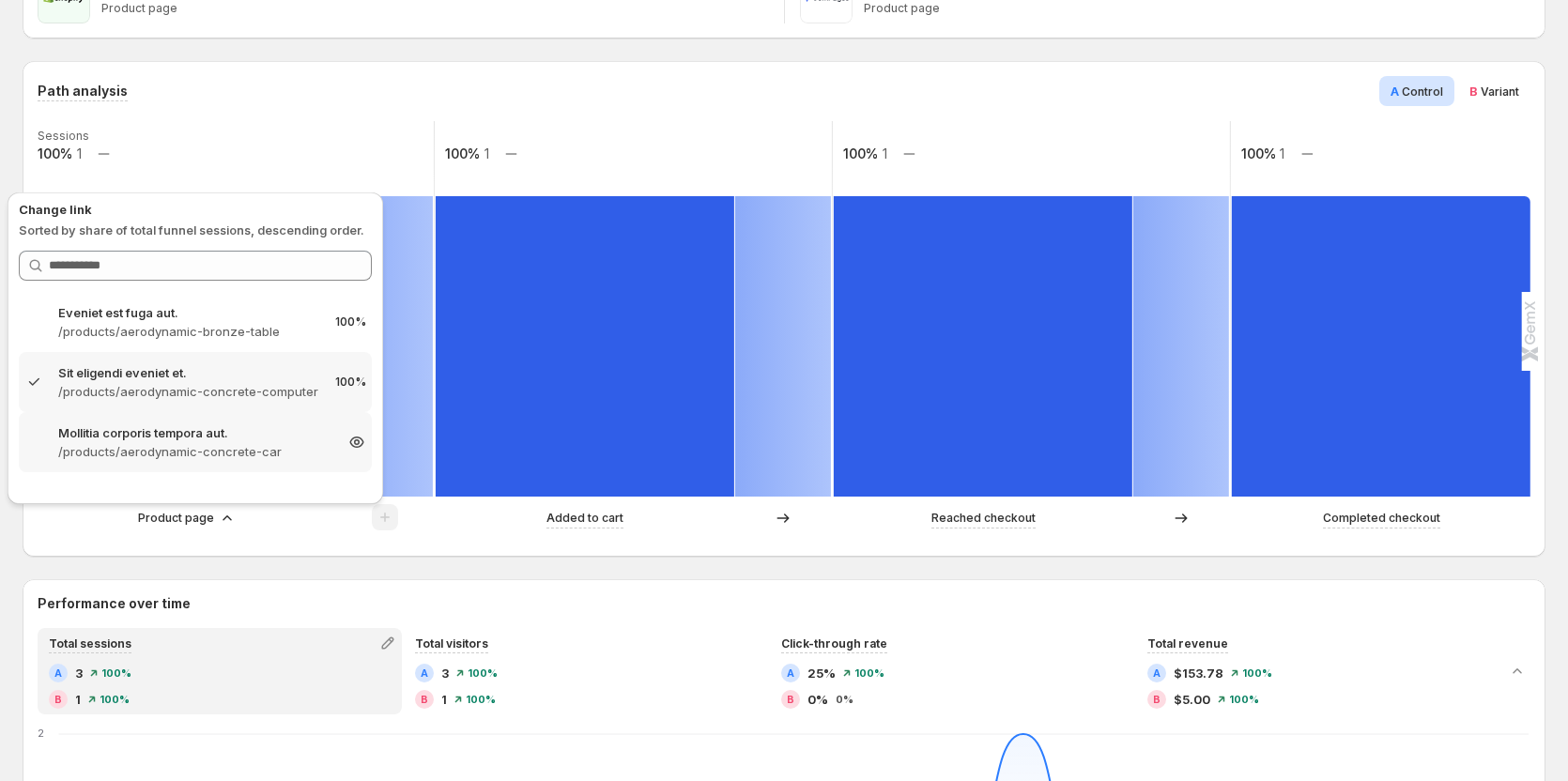
click at [161, 452] on p "/products/aerodynamic-concrete-car" at bounding box center [195, 451] width 274 height 19
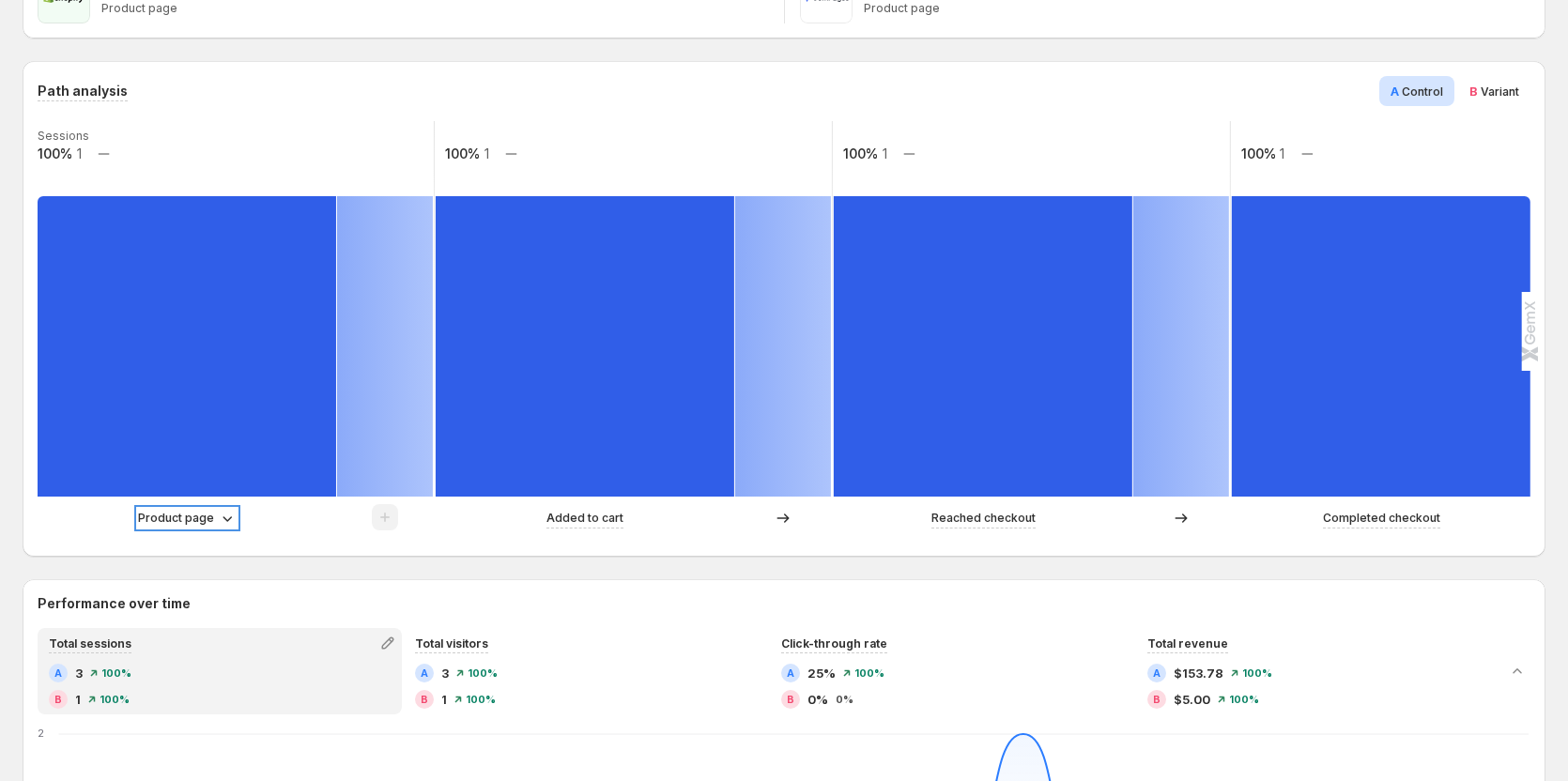
click at [181, 513] on p "Product page" at bounding box center [176, 518] width 76 height 19
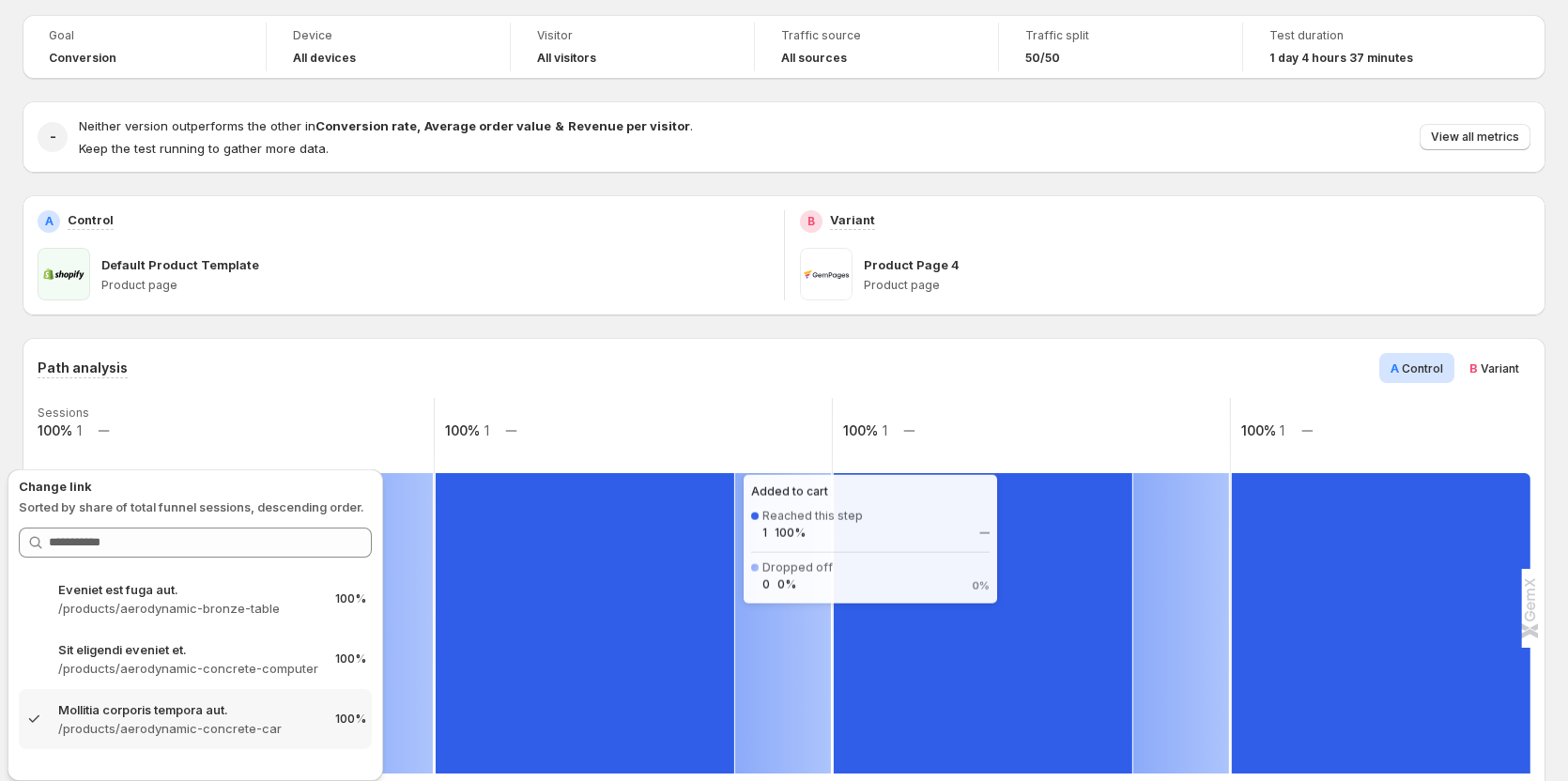
scroll to position [94, 0]
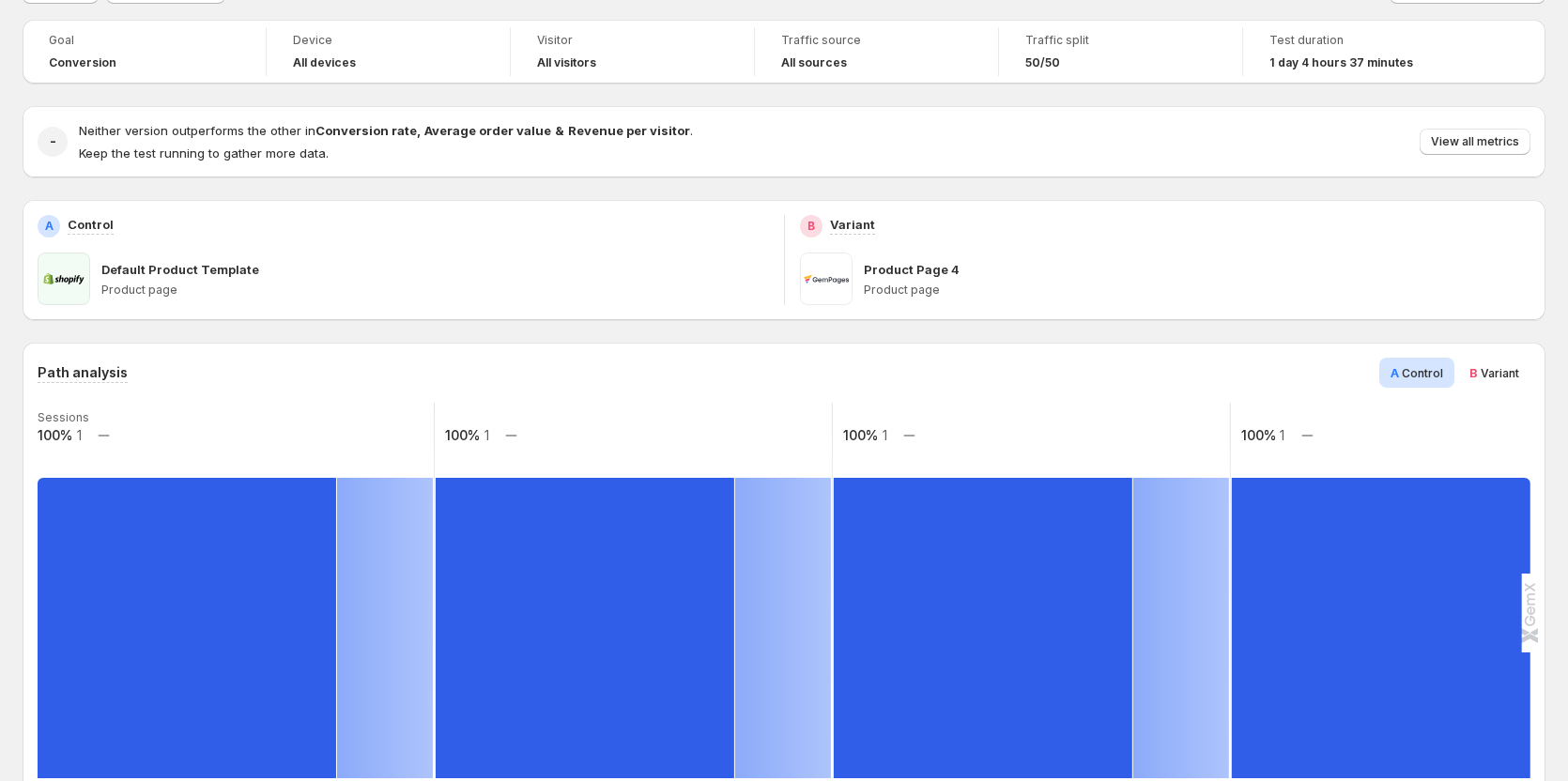
click at [455, 276] on div "Default Product Template" at bounding box center [434, 269] width 667 height 19
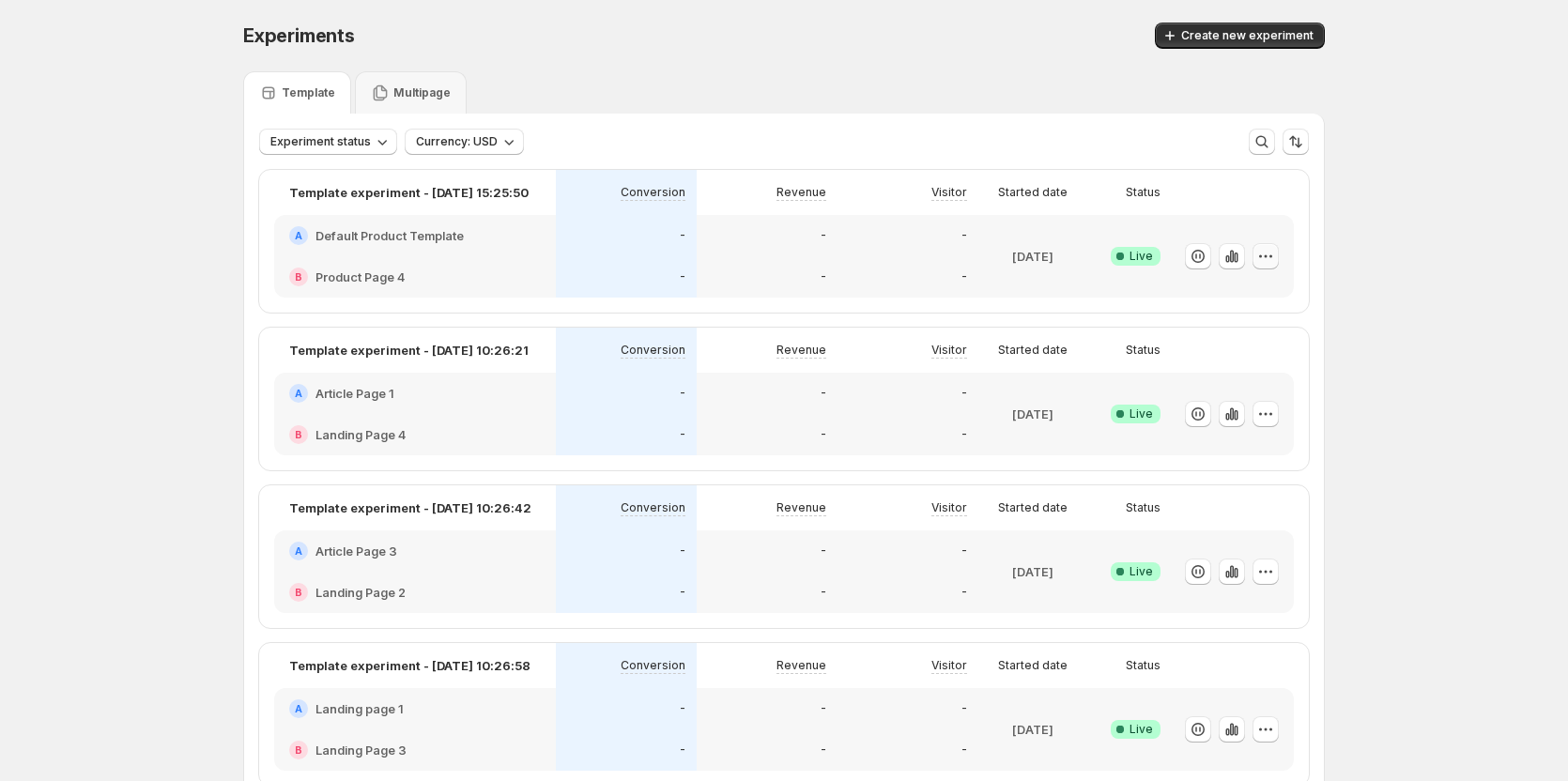
click at [1269, 260] on icon "button" at bounding box center [1265, 256] width 19 height 19
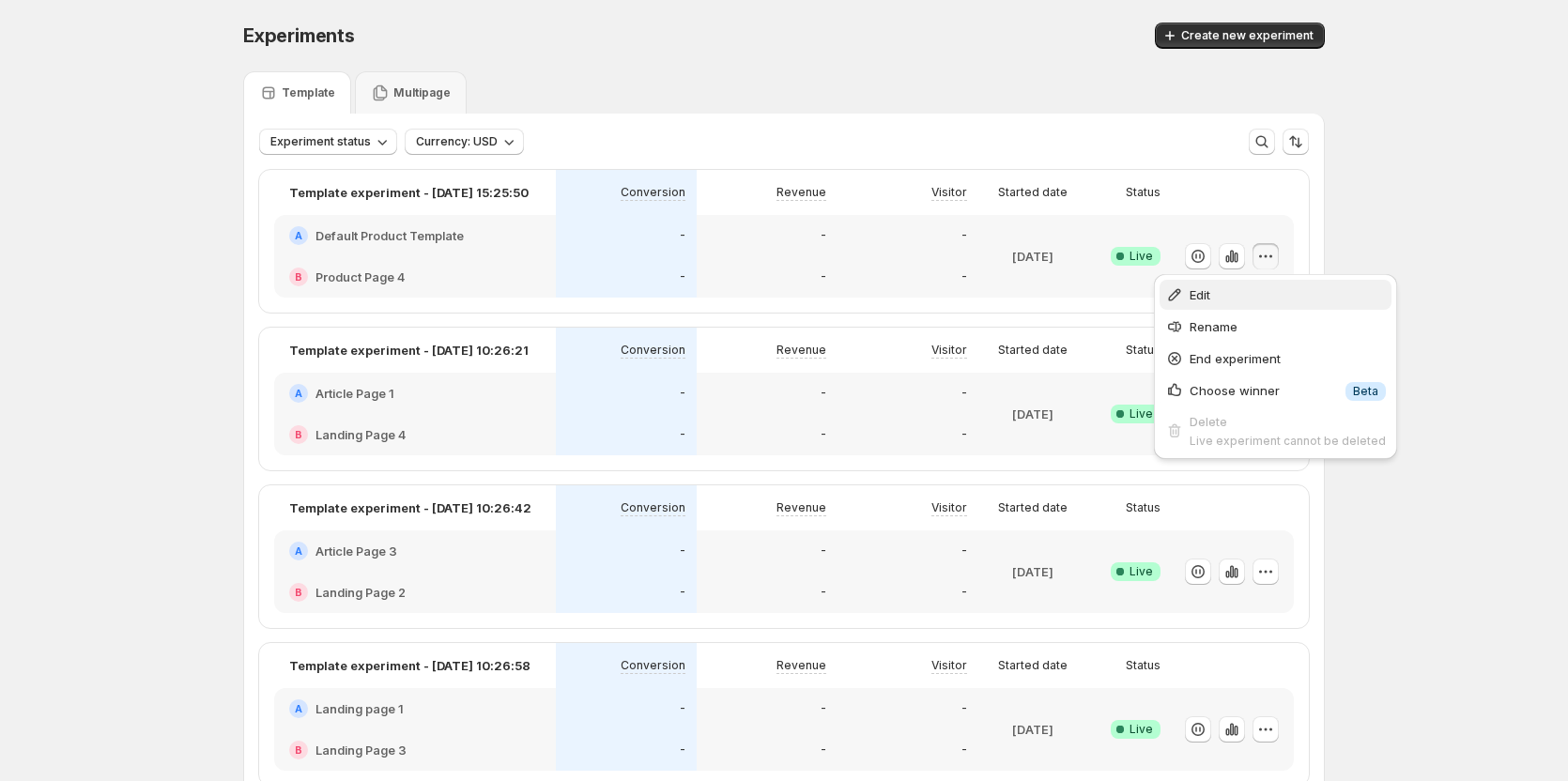
click at [1234, 295] on span "Edit" at bounding box center [1287, 294] width 196 height 19
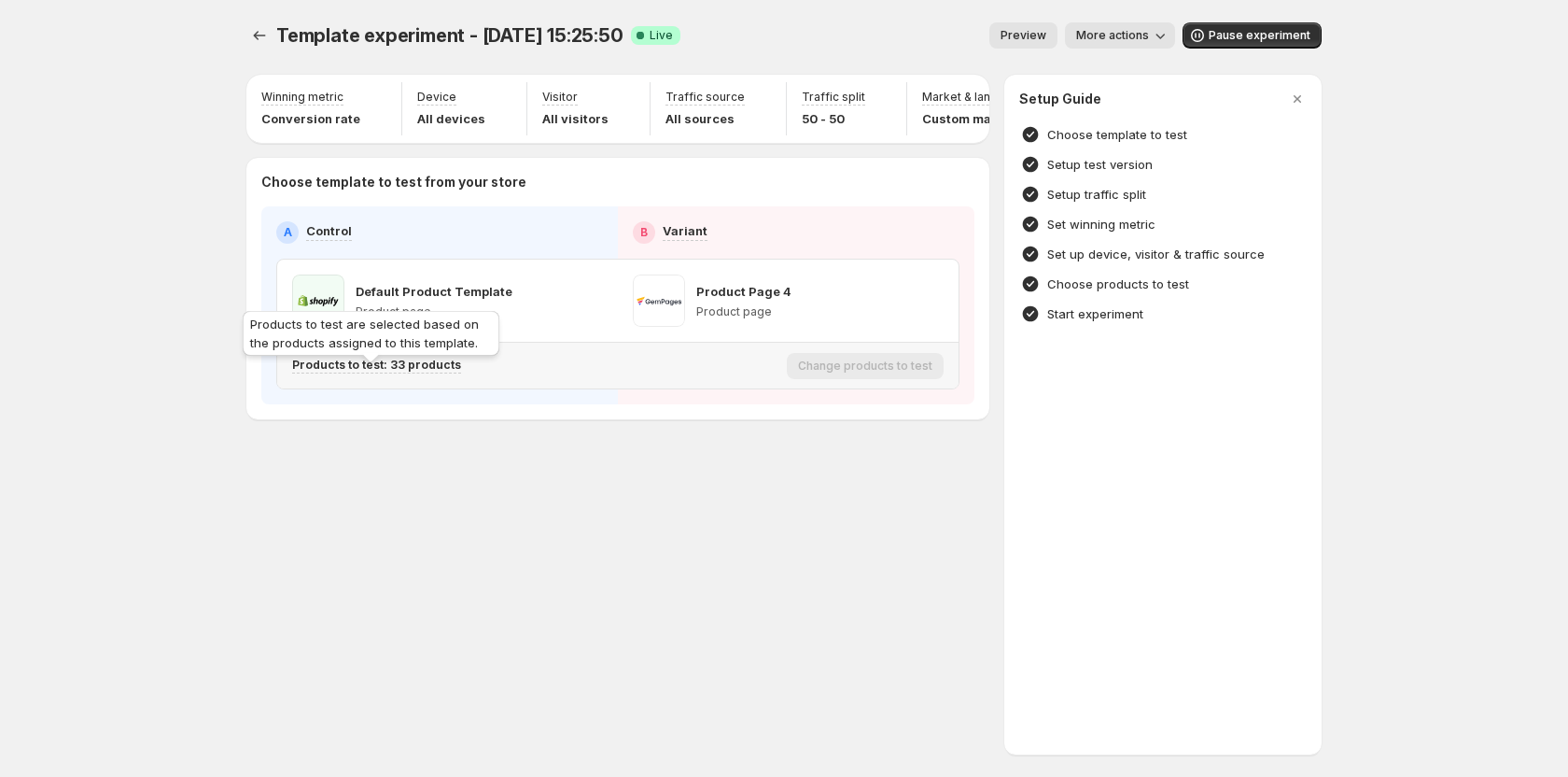
click at [395, 373] on p "Products to test: 33 products" at bounding box center [377, 365] width 169 height 15
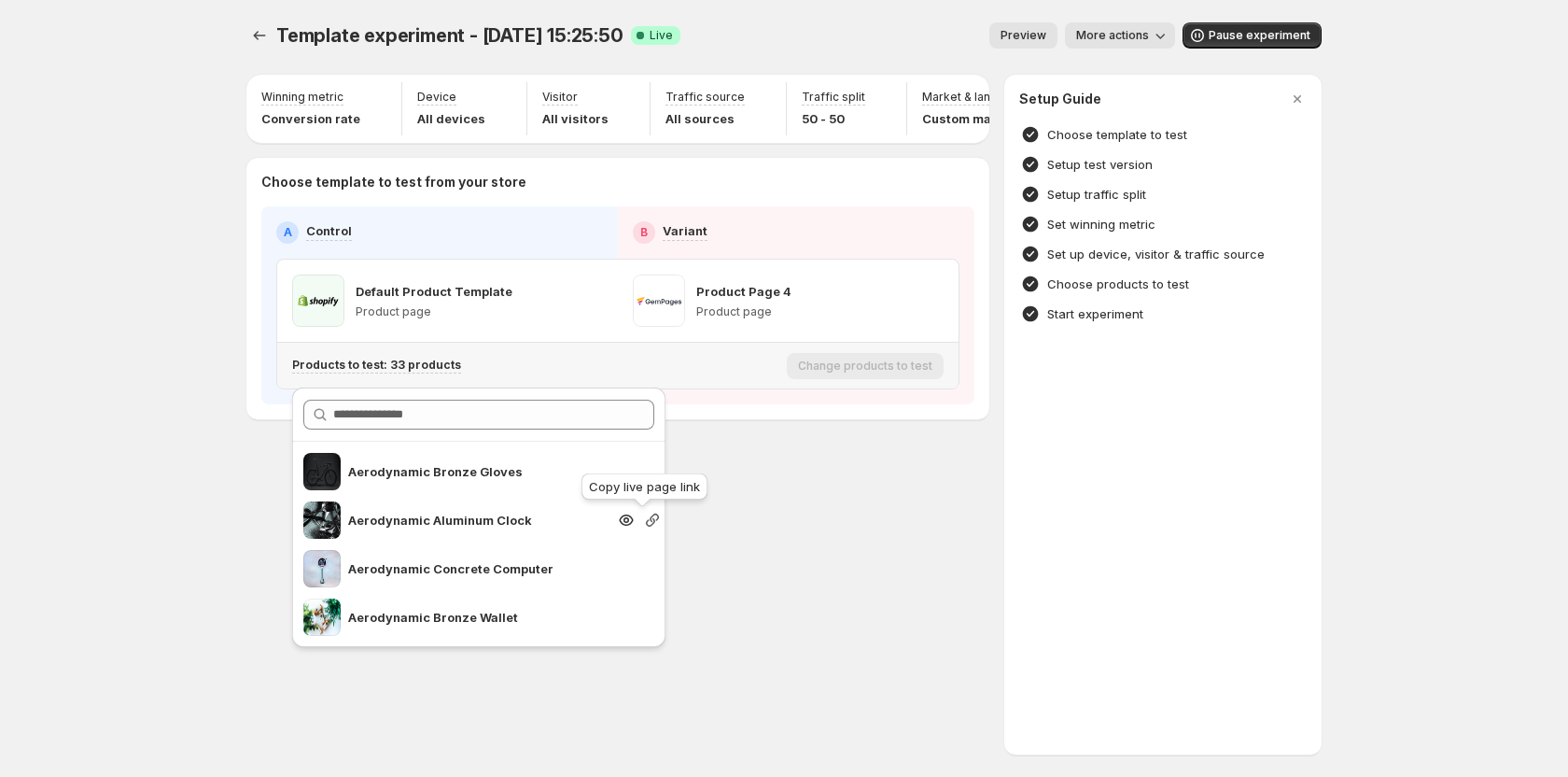
click at [643, 521] on icon "button" at bounding box center [652, 519] width 19 height 19
click at [755, 540] on div "Template experiment - Aug 15, 15:25:50. This page is ready Template experiment …" at bounding box center [784, 388] width 1121 height 777
